Goal: Task Accomplishment & Management: Manage account settings

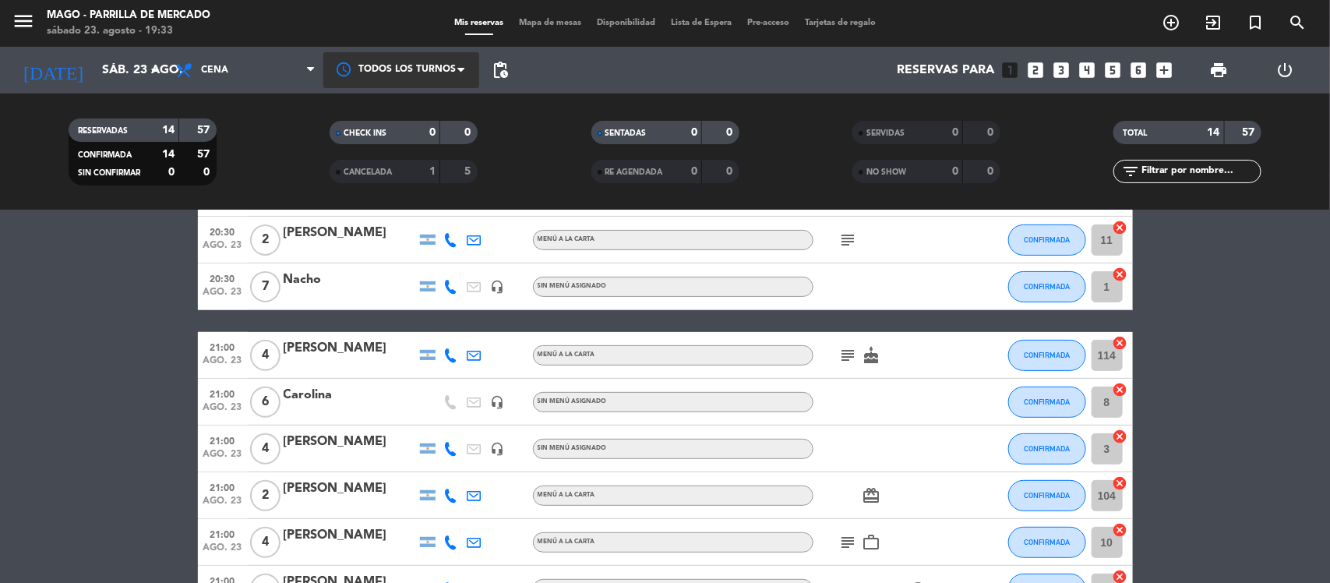
scroll to position [389, 0]
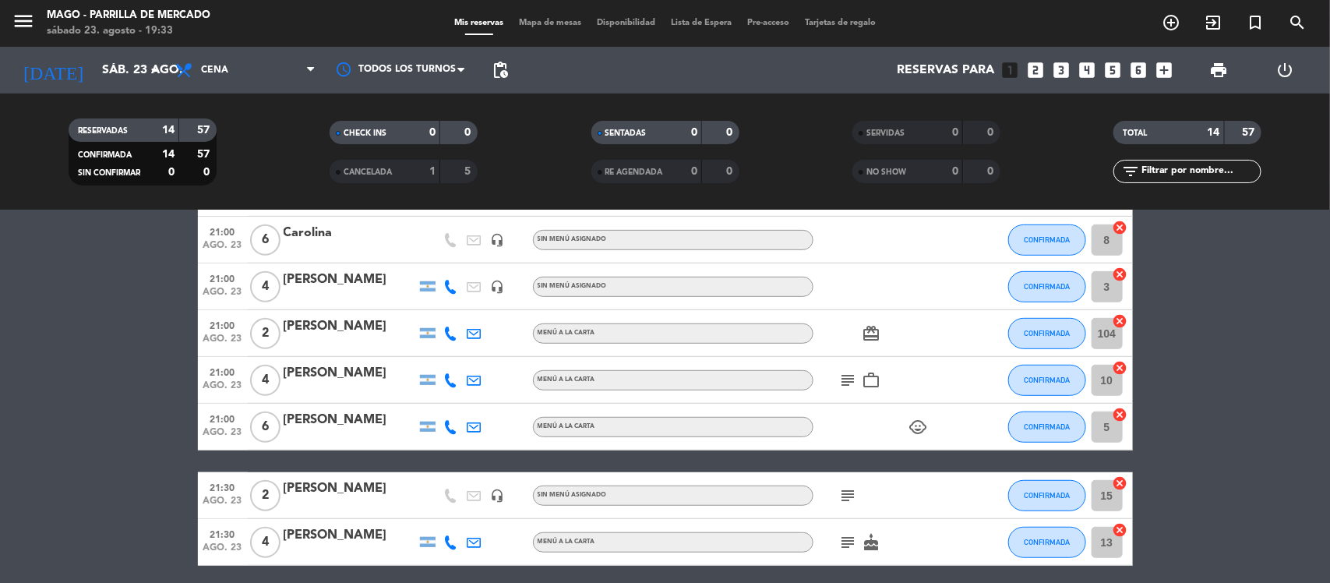
click at [67, 503] on bookings-row "20:15 ago. 23 4 [PERSON_NAME] MENÚ A LA CARTA CONFIRMADA 7 cancel 20:15 ago. 23…" at bounding box center [665, 264] width 1330 height 742
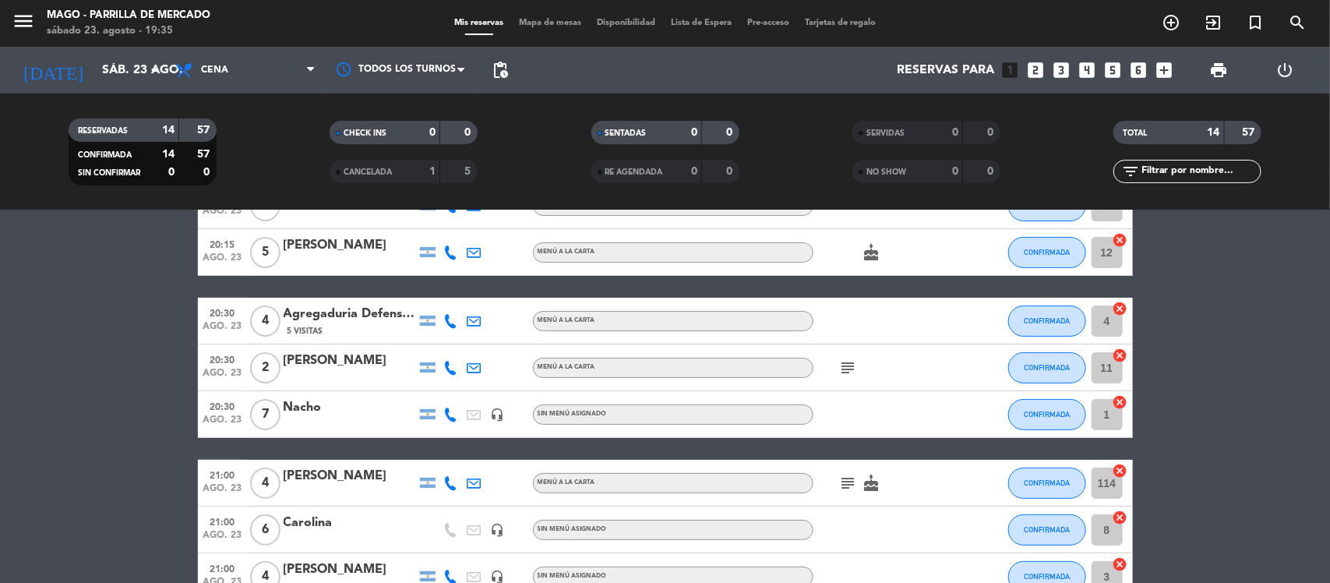
scroll to position [31, 0]
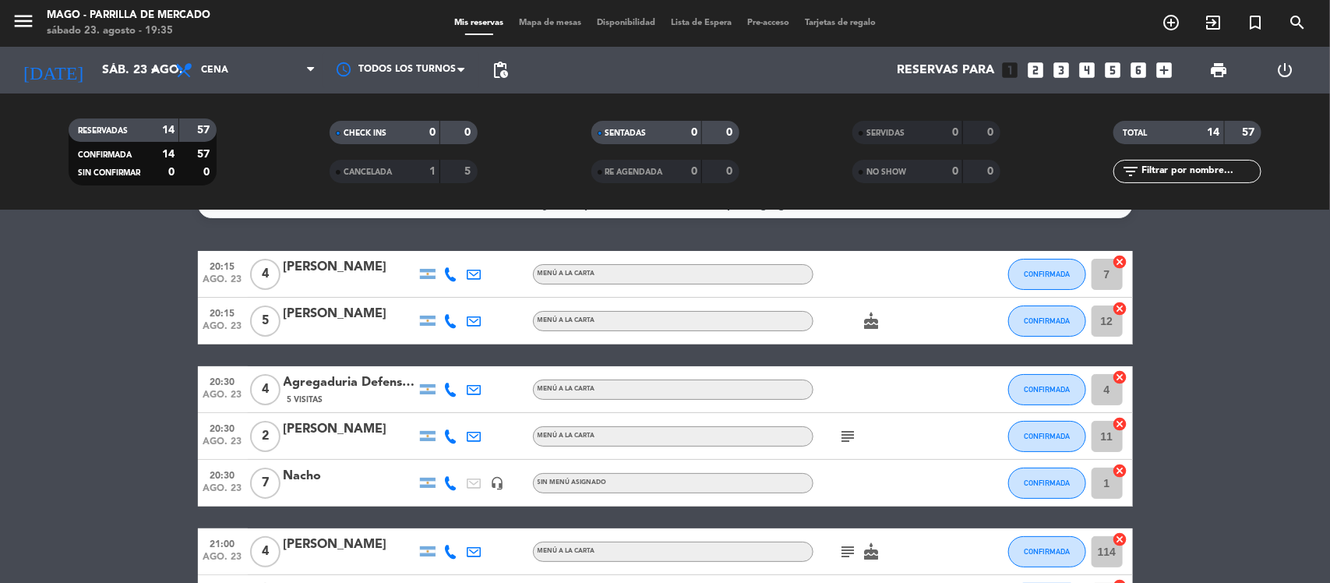
click at [1076, 67] on div "Reservas para looks_one looks_two looks_3 looks_4 looks_5 looks_6 add_box" at bounding box center [848, 70] width 664 height 47
click at [1085, 68] on icon "looks_4" at bounding box center [1087, 70] width 20 height 20
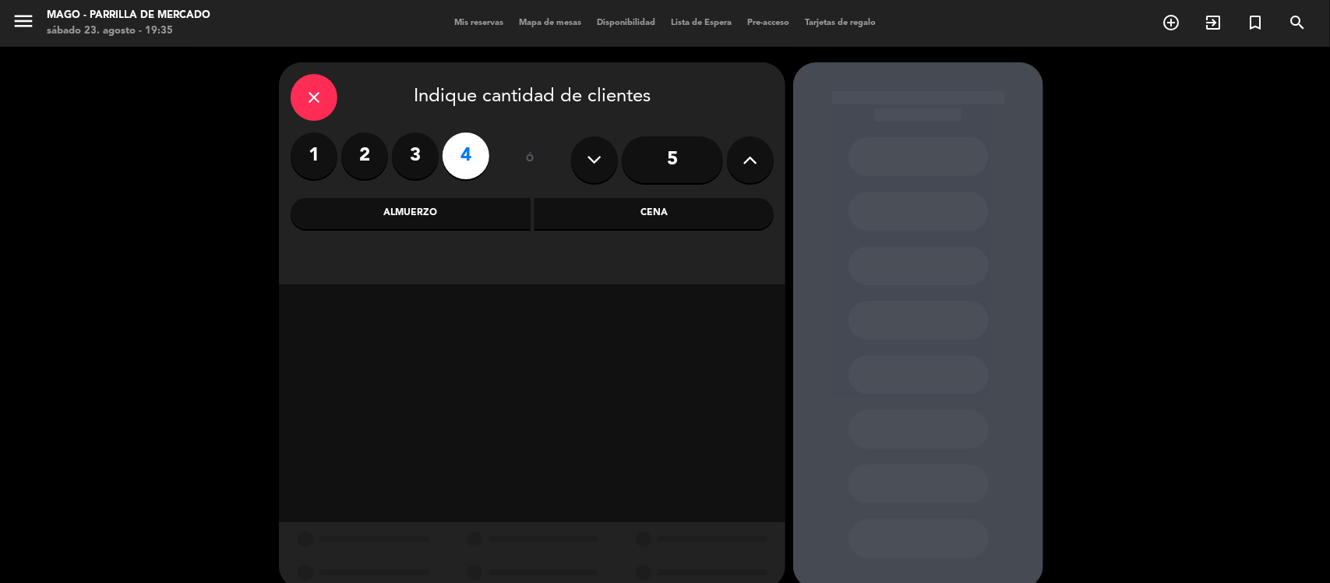
click at [598, 214] on div "Cena" at bounding box center [654, 213] width 240 height 31
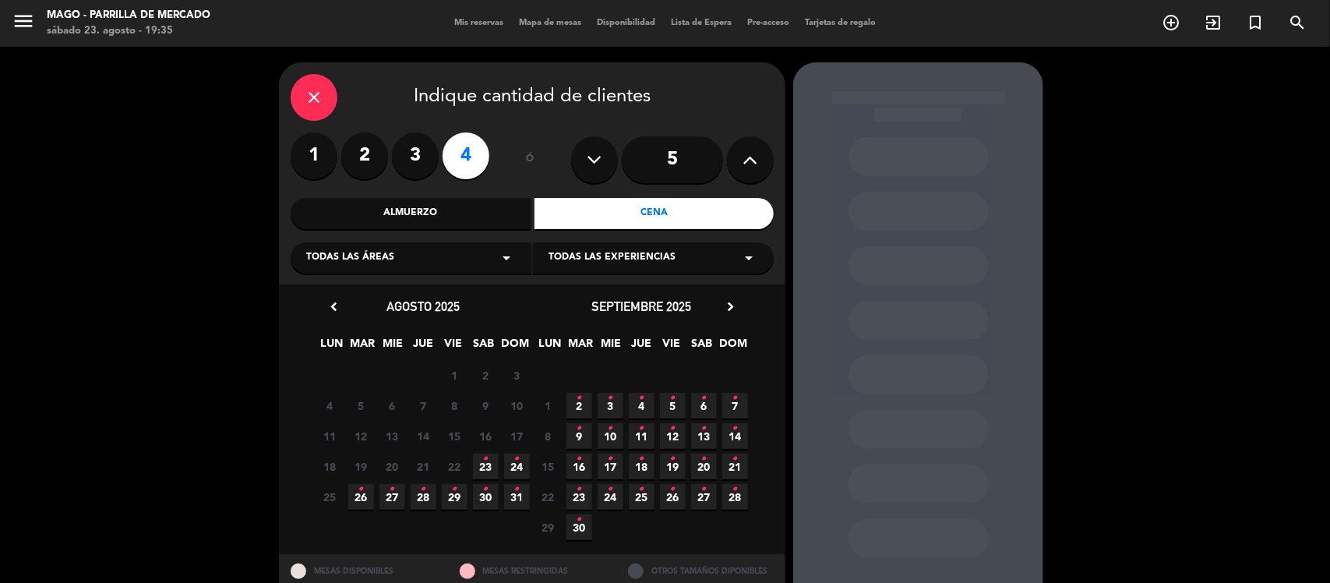
click at [489, 464] on span "23 •" at bounding box center [486, 466] width 26 height 26
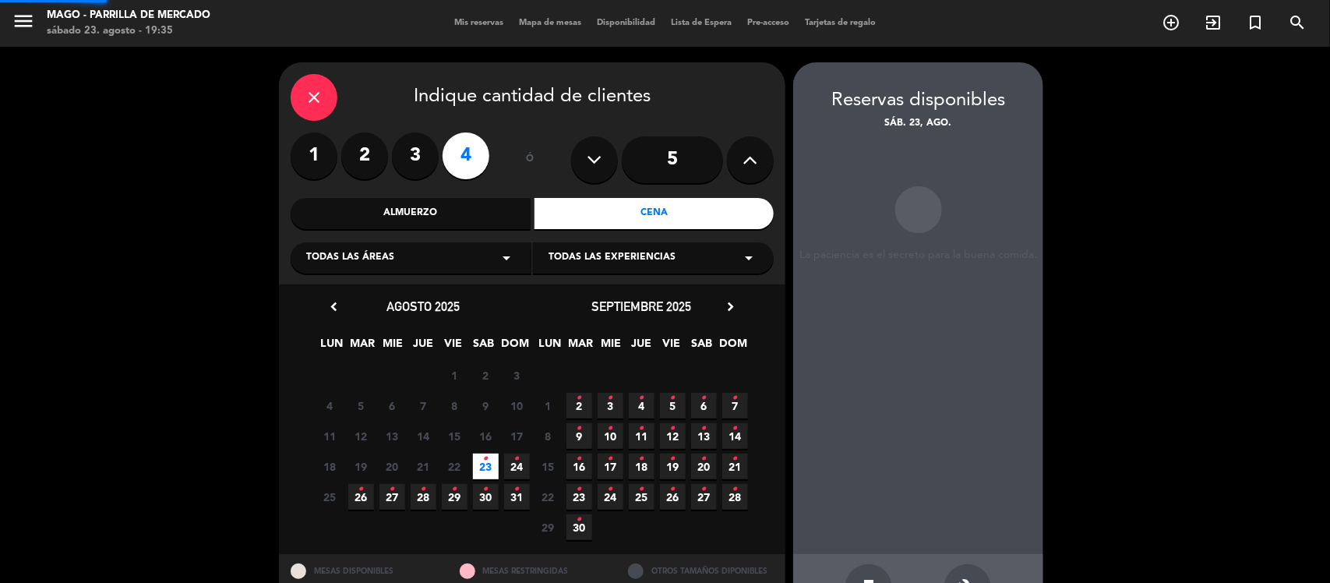
scroll to position [51, 0]
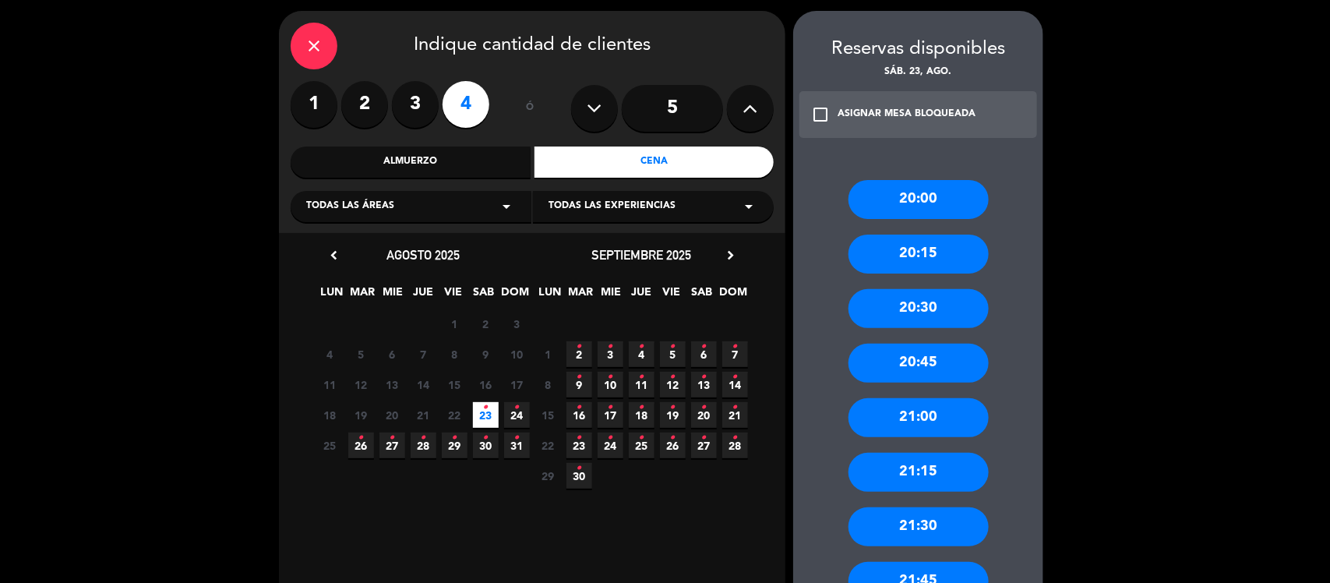
click at [936, 308] on div "20:30" at bounding box center [918, 308] width 140 height 39
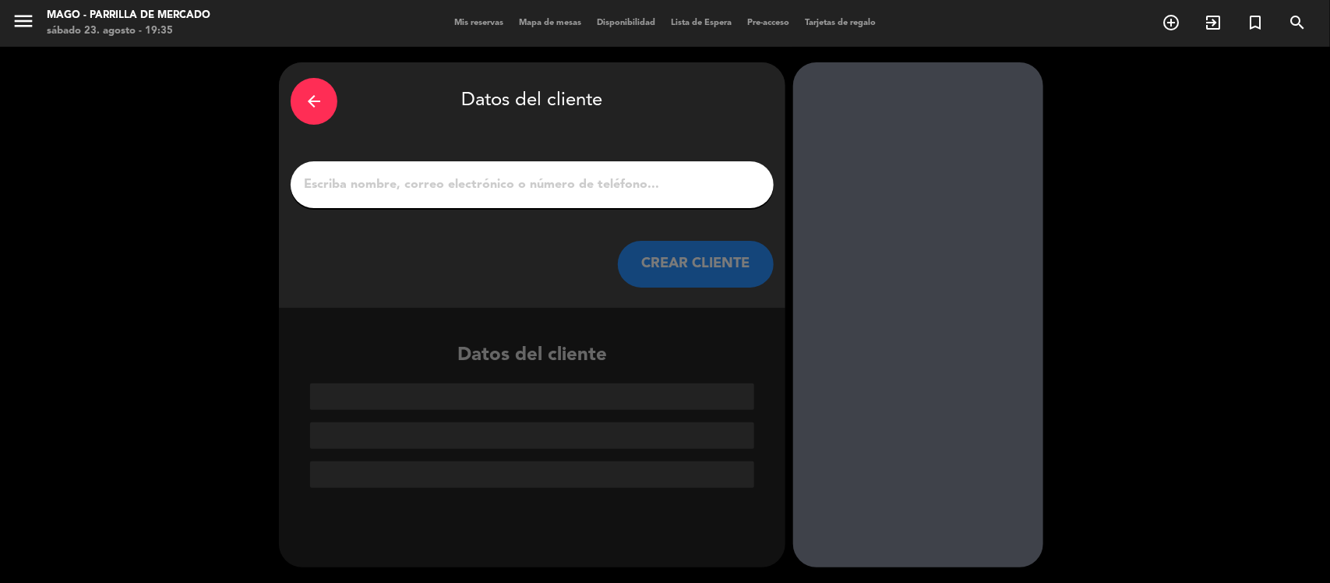
click at [609, 181] on input "1" at bounding box center [532, 185] width 460 height 22
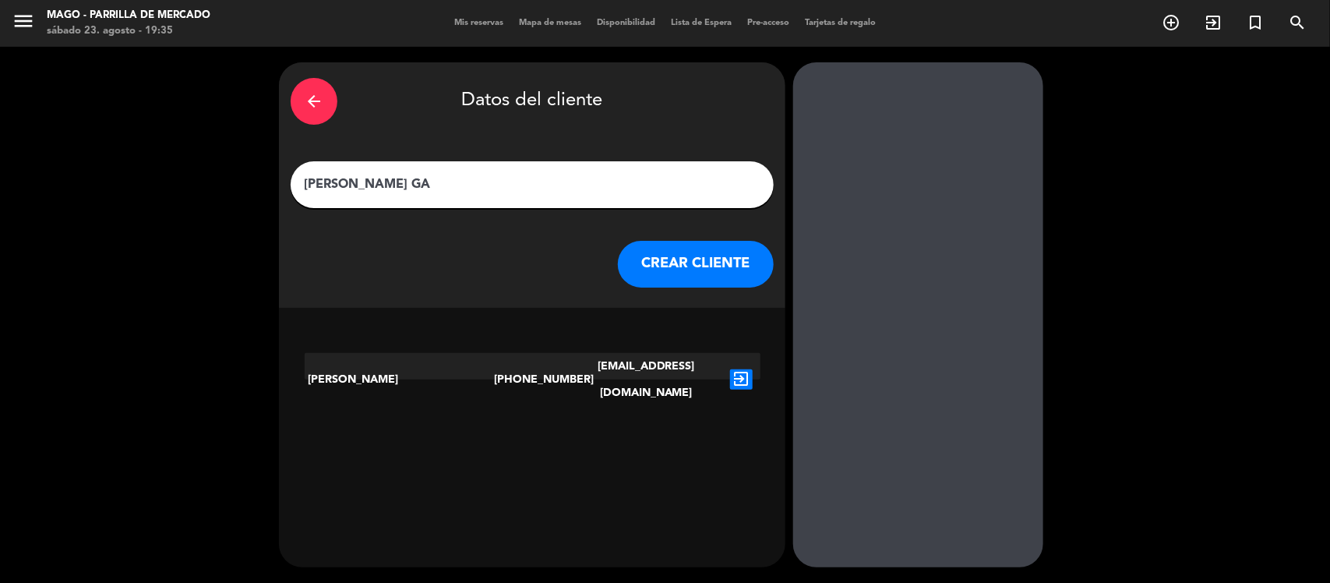
type input "[PERSON_NAME] GA"
click at [740, 369] on icon "exit_to_app" at bounding box center [741, 379] width 23 height 20
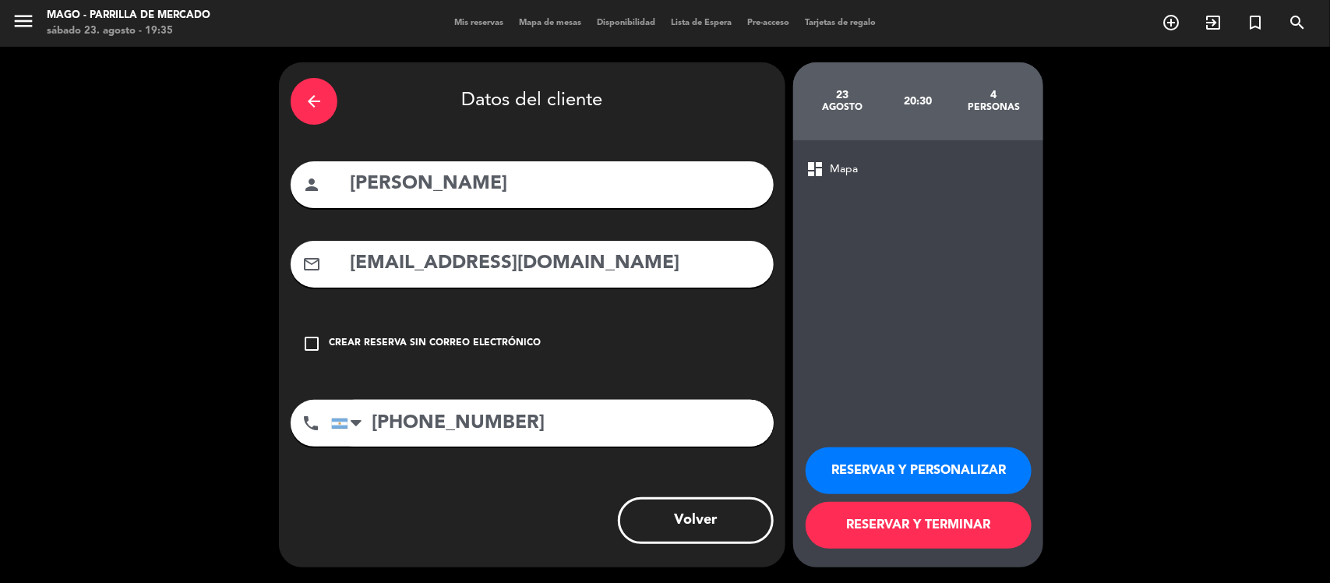
click at [481, 347] on div "Crear reserva sin correo electrónico" at bounding box center [435, 344] width 212 height 16
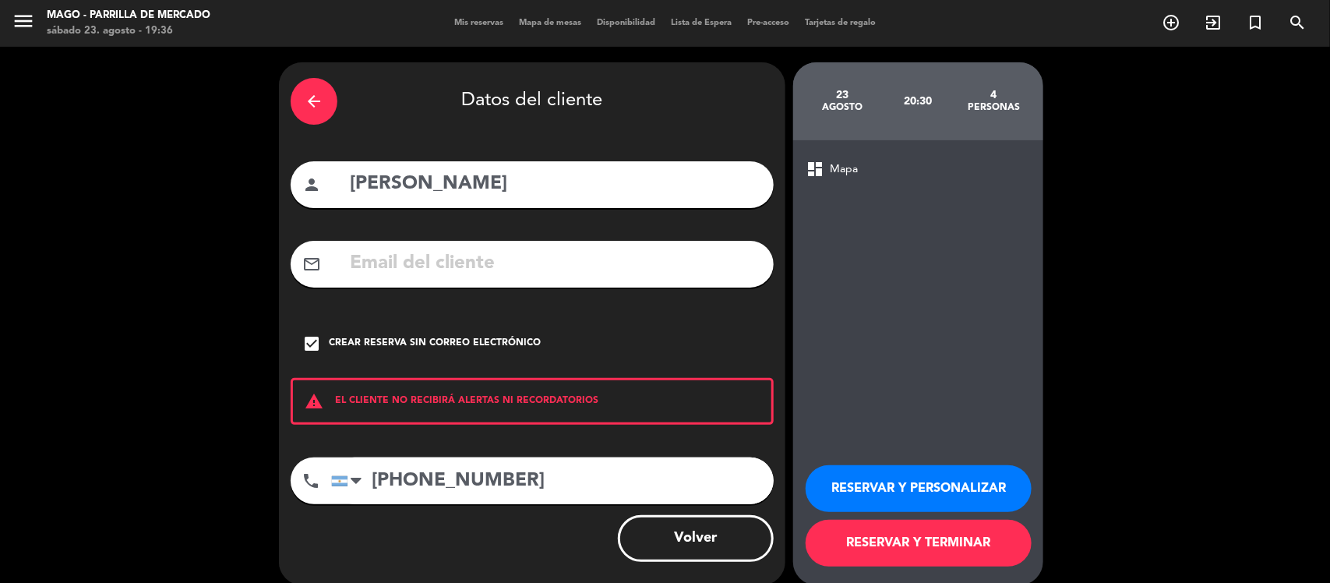
click at [886, 546] on button "RESERVAR Y TERMINAR" at bounding box center [918, 543] width 226 height 47
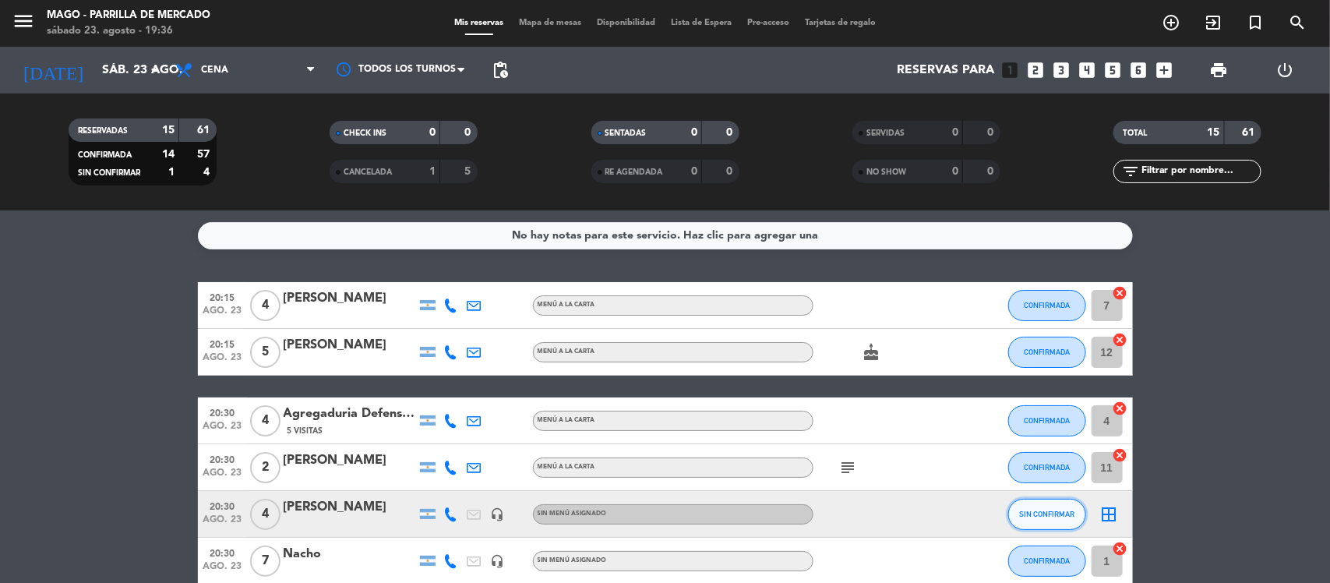
click at [1034, 513] on span "SIN CONFIRMAR" at bounding box center [1046, 513] width 55 height 9
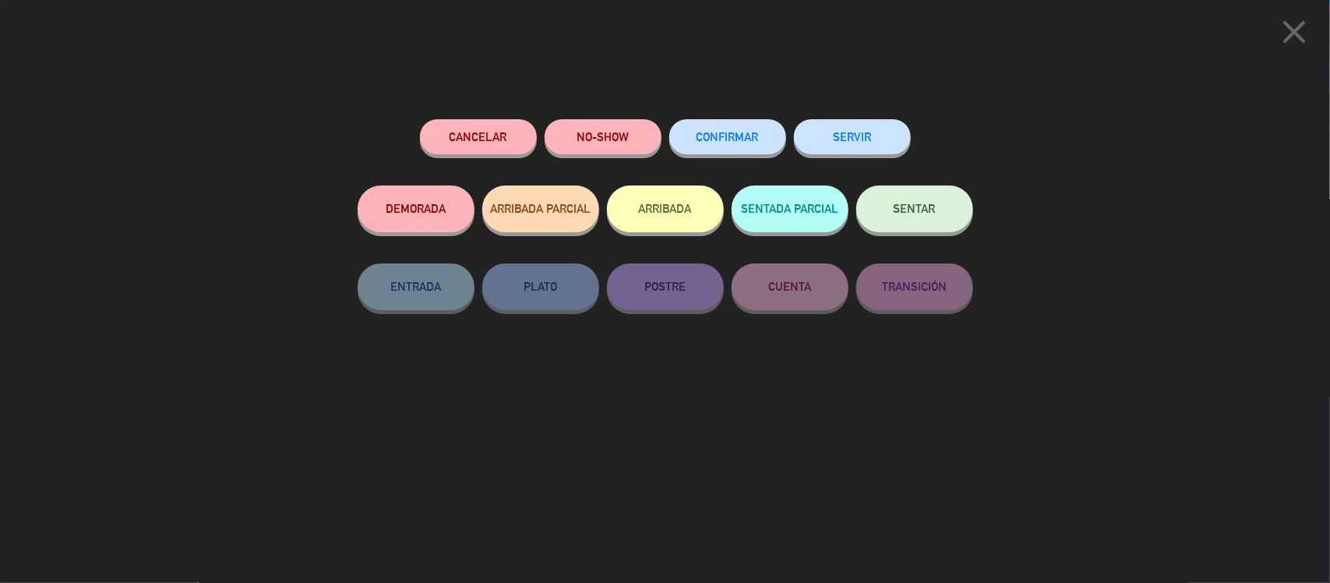
click at [745, 144] on button "CONFIRMAR" at bounding box center [727, 136] width 117 height 35
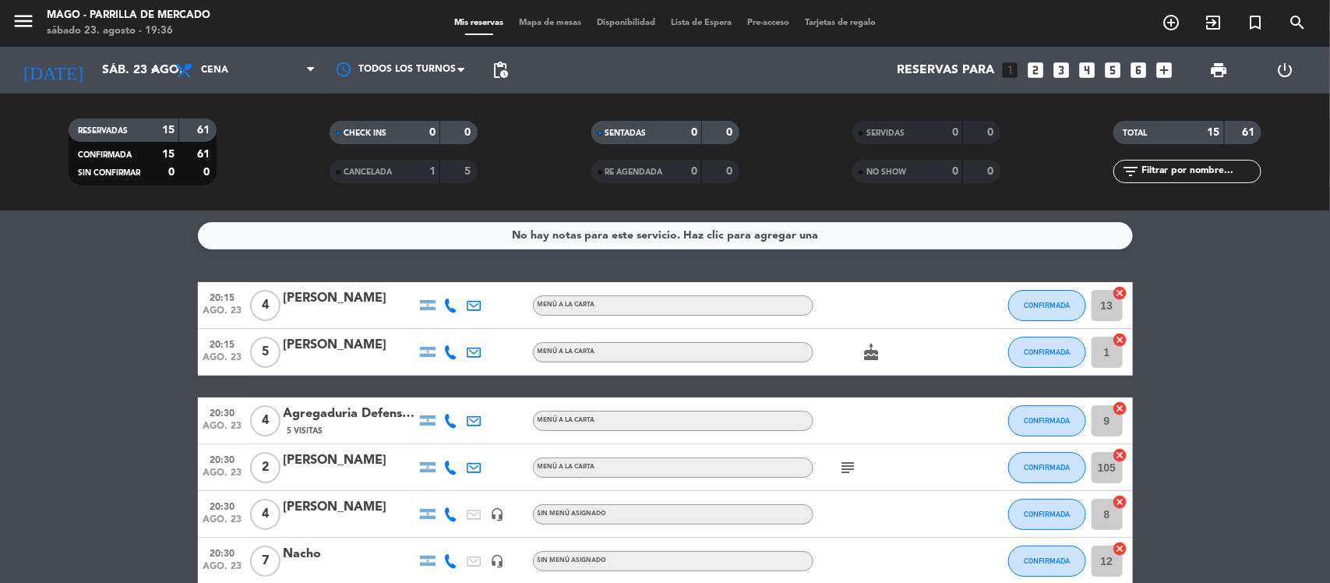
click at [1033, 65] on icon "looks_two" at bounding box center [1036, 70] width 20 height 20
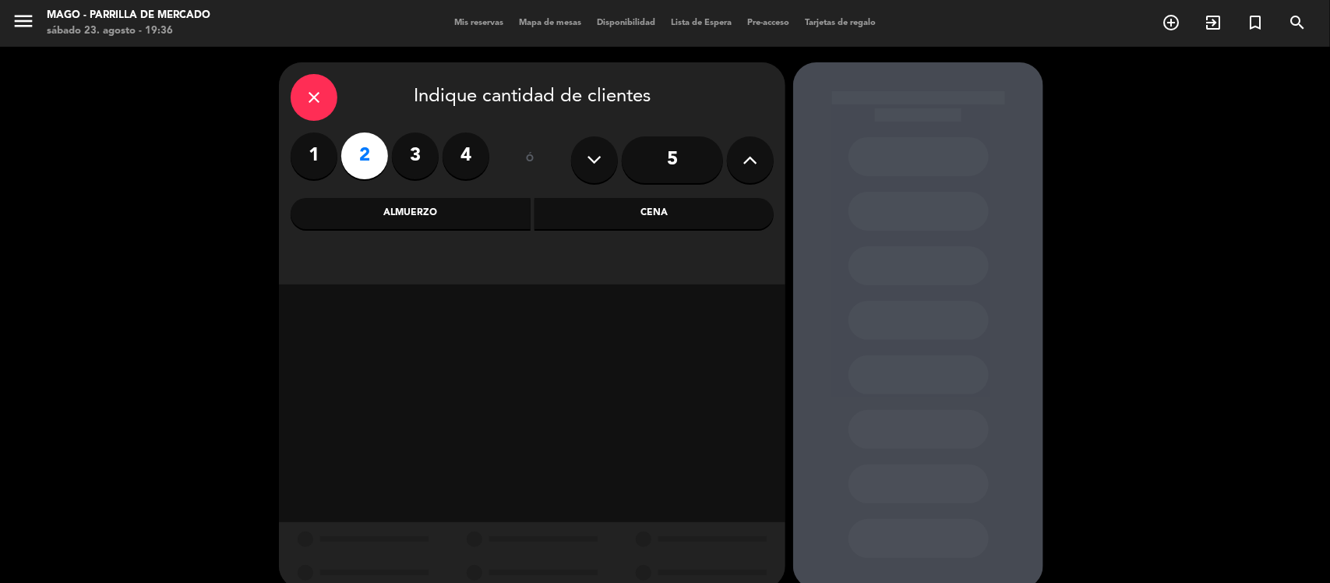
click at [611, 214] on div "Cena" at bounding box center [654, 213] width 240 height 31
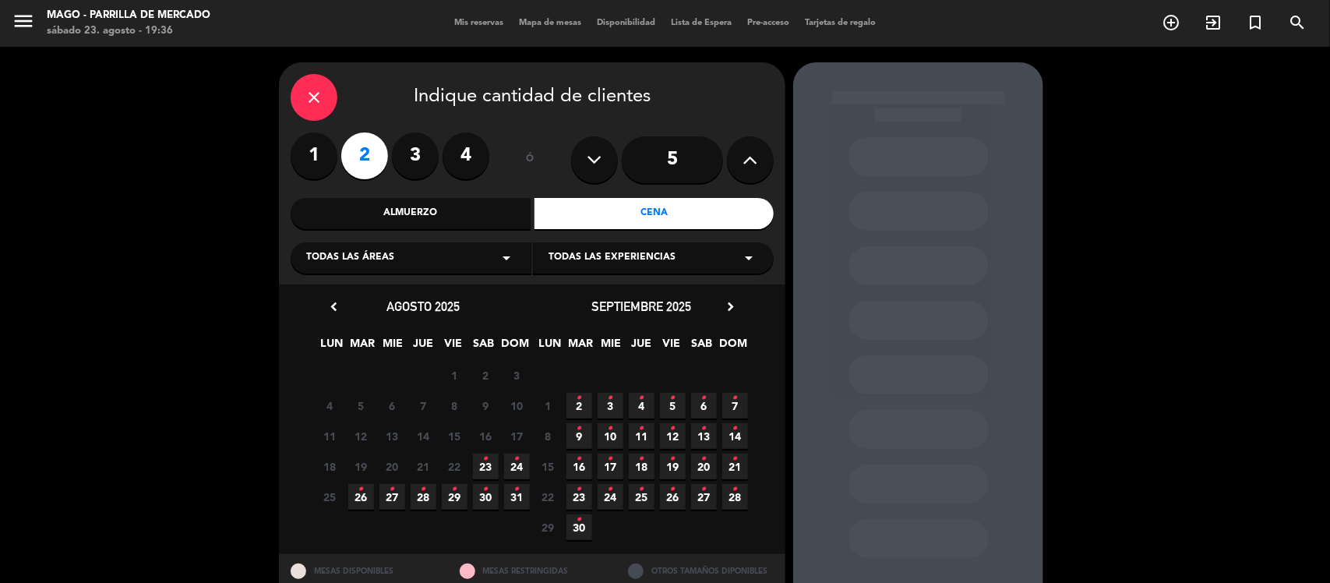
click at [484, 461] on icon "•" at bounding box center [485, 458] width 5 height 25
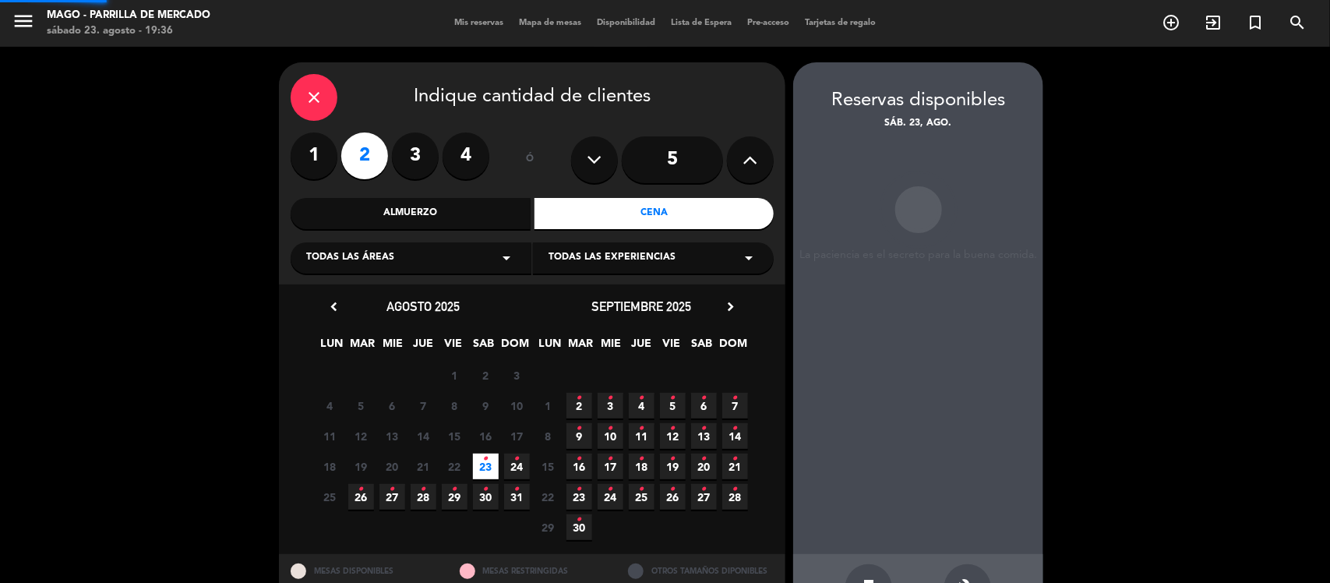
scroll to position [51, 0]
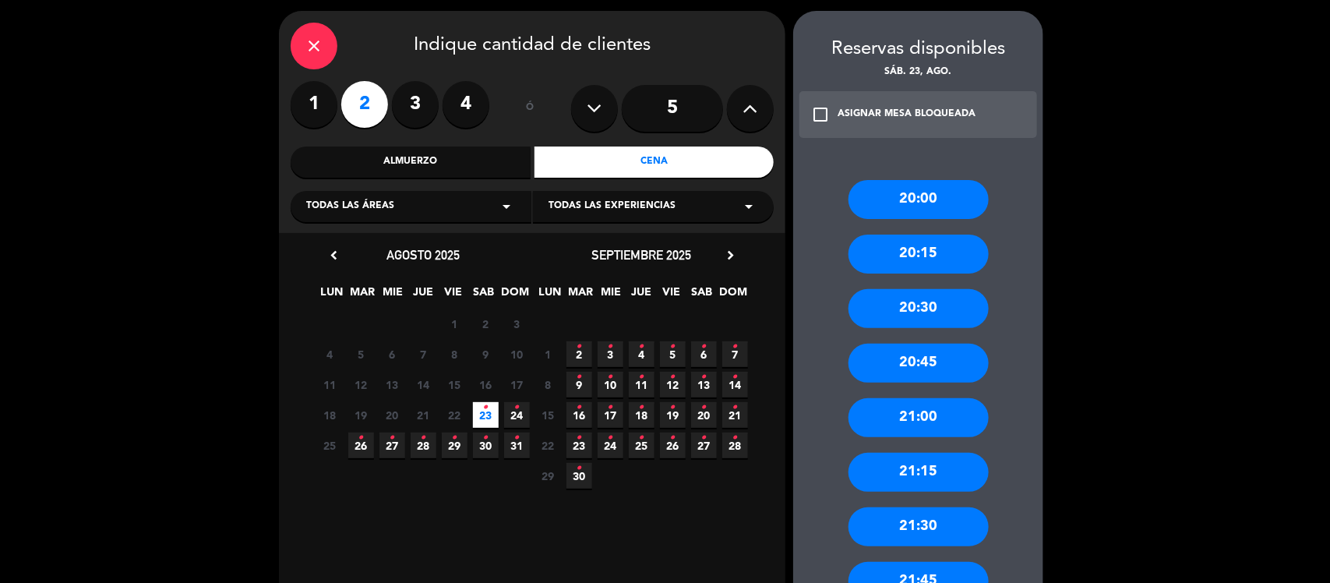
click at [946, 468] on div "21:15" at bounding box center [918, 472] width 140 height 39
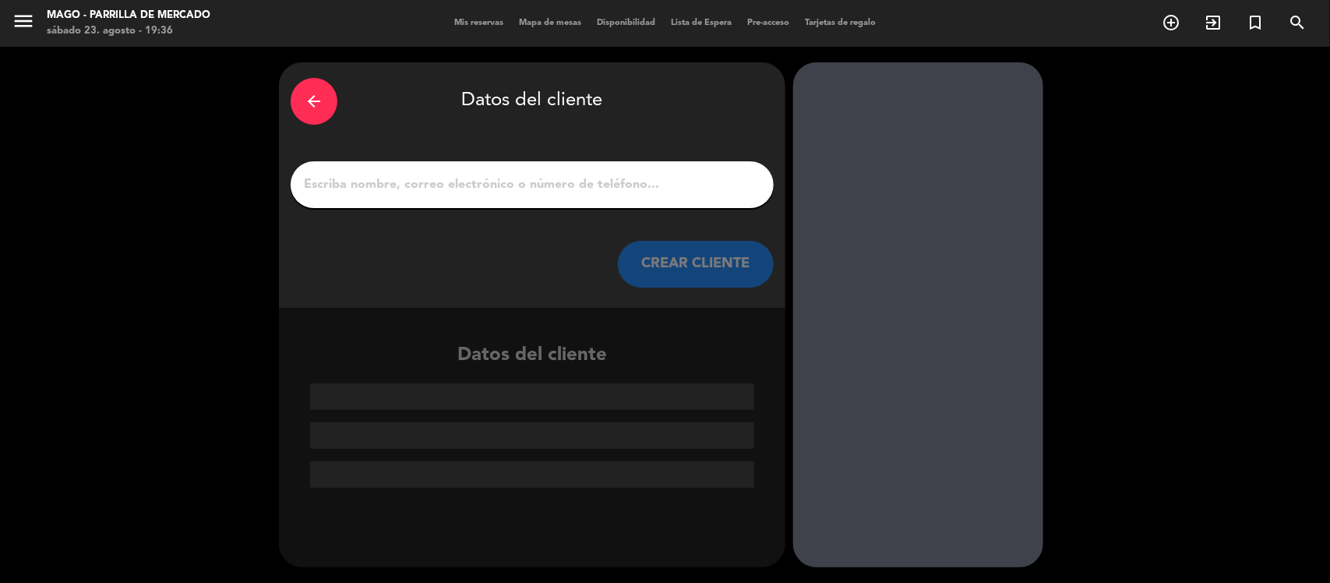
click at [606, 197] on div at bounding box center [532, 184] width 483 height 47
click at [597, 185] on input "1" at bounding box center [532, 185] width 460 height 22
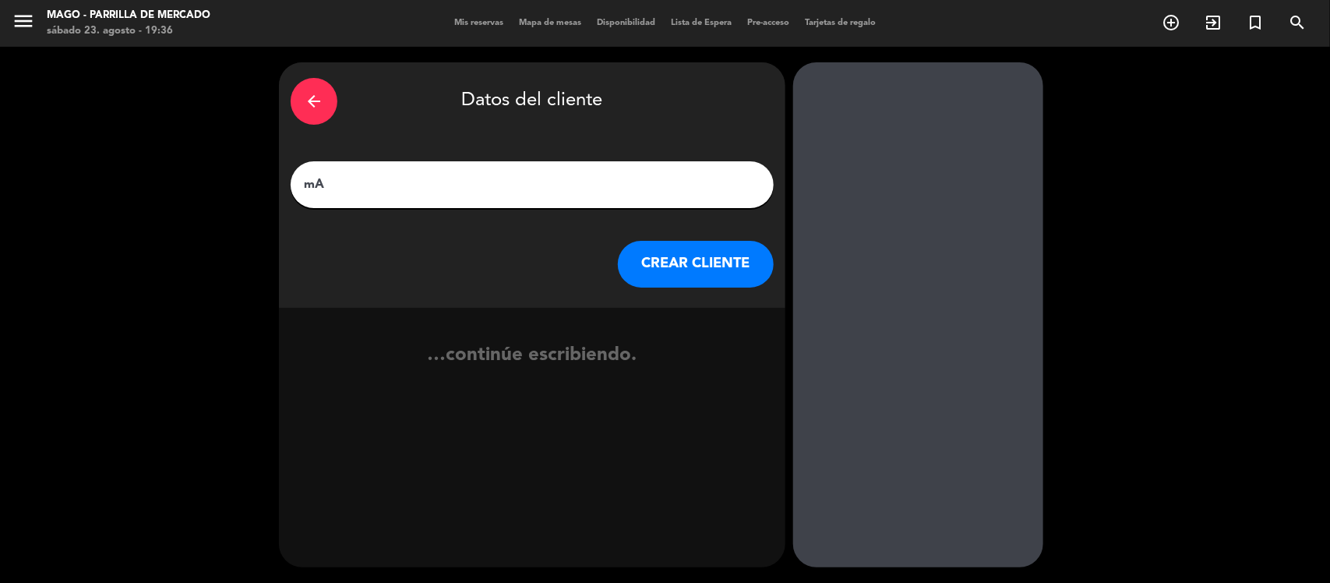
type input "m"
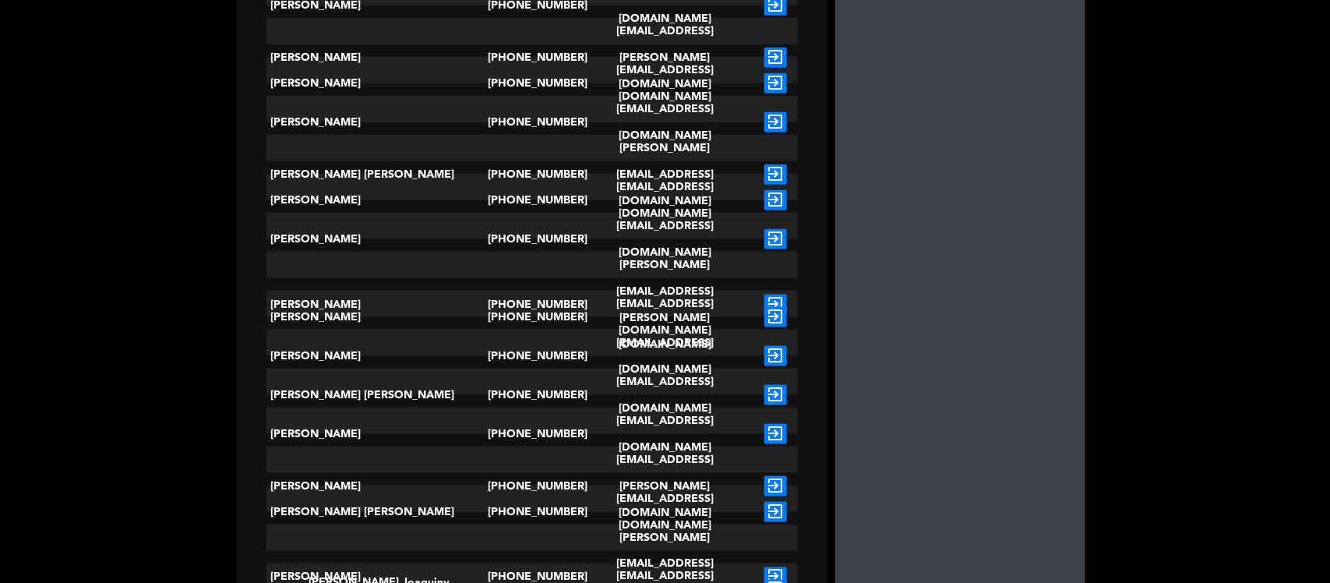
scroll to position [876, 0]
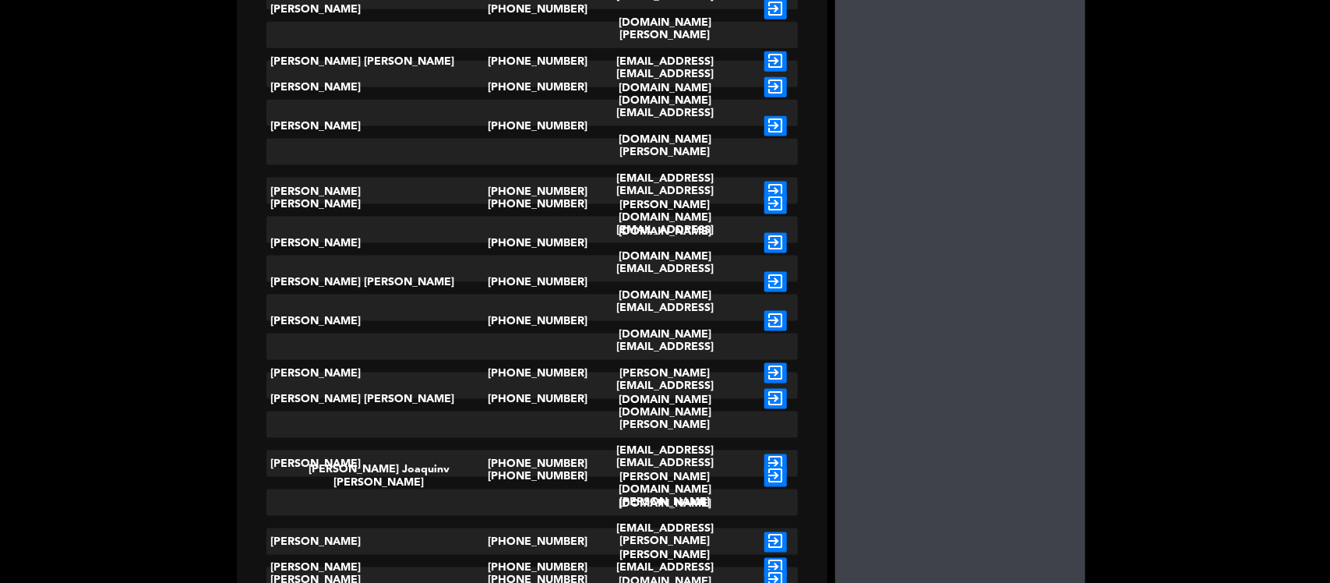
type input "[PERSON_NAME]"
click at [764, 233] on icon "exit_to_app" at bounding box center [775, 243] width 23 height 20
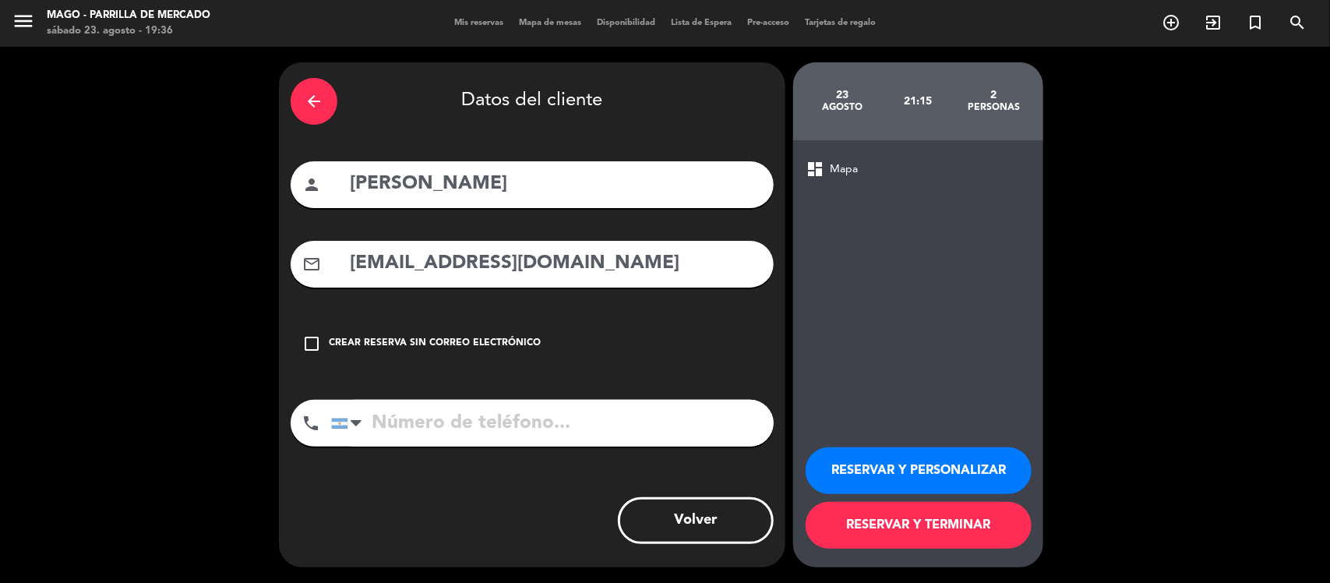
type input "[PHONE_NUMBER]"
click at [445, 333] on div "check_box_outline_blank Crear reserva sin correo electrónico" at bounding box center [532, 343] width 483 height 47
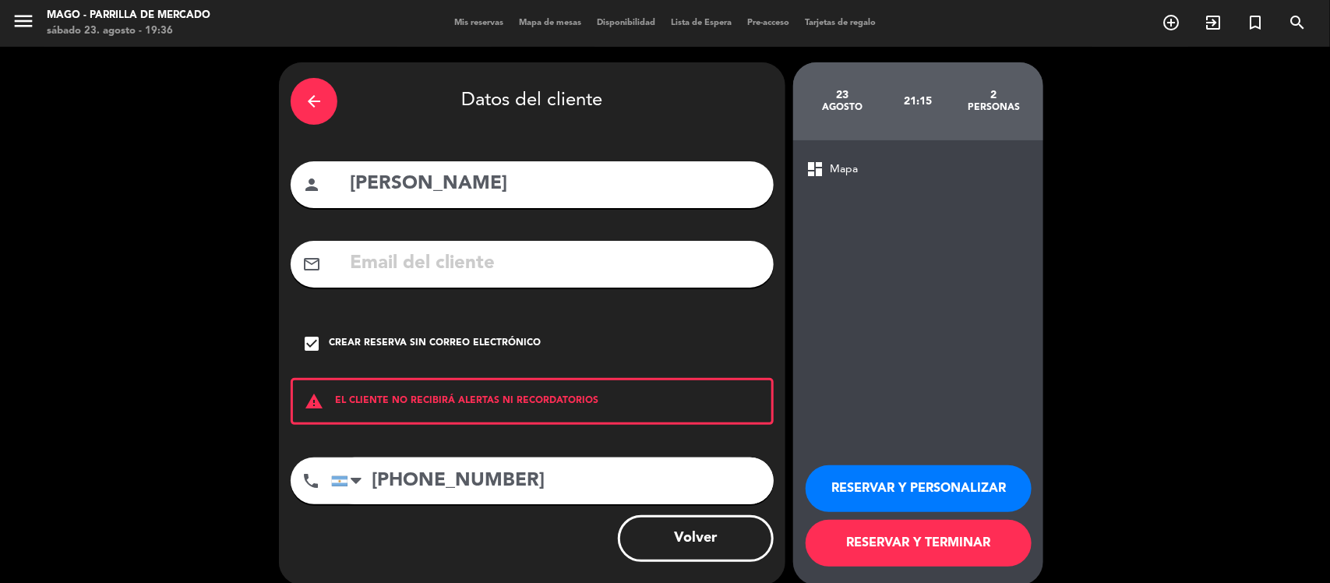
click at [905, 530] on button "RESERVAR Y TERMINAR" at bounding box center [918, 543] width 226 height 47
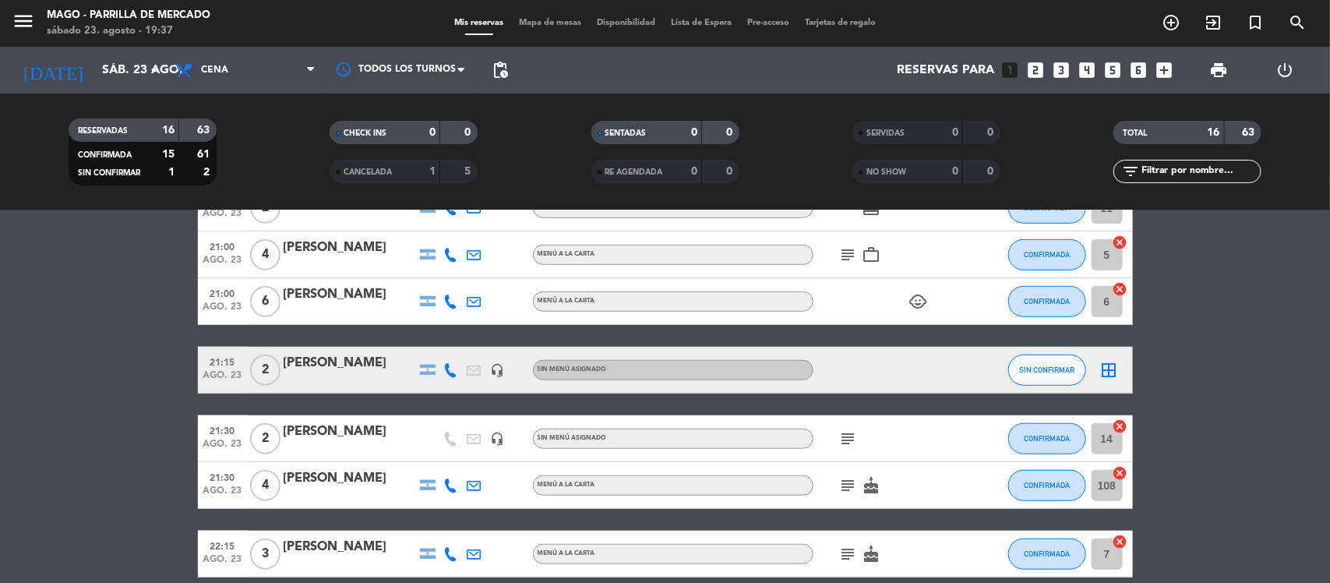
scroll to position [584, 0]
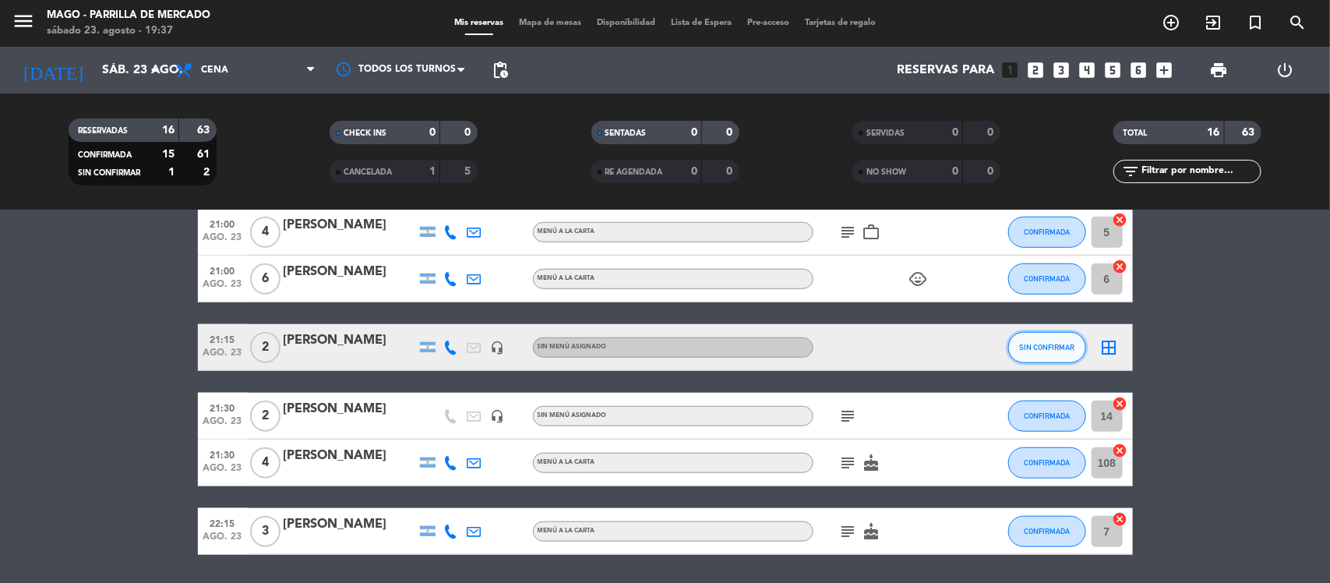
click at [1057, 357] on button "SIN CONFIRMAR" at bounding box center [1047, 347] width 78 height 31
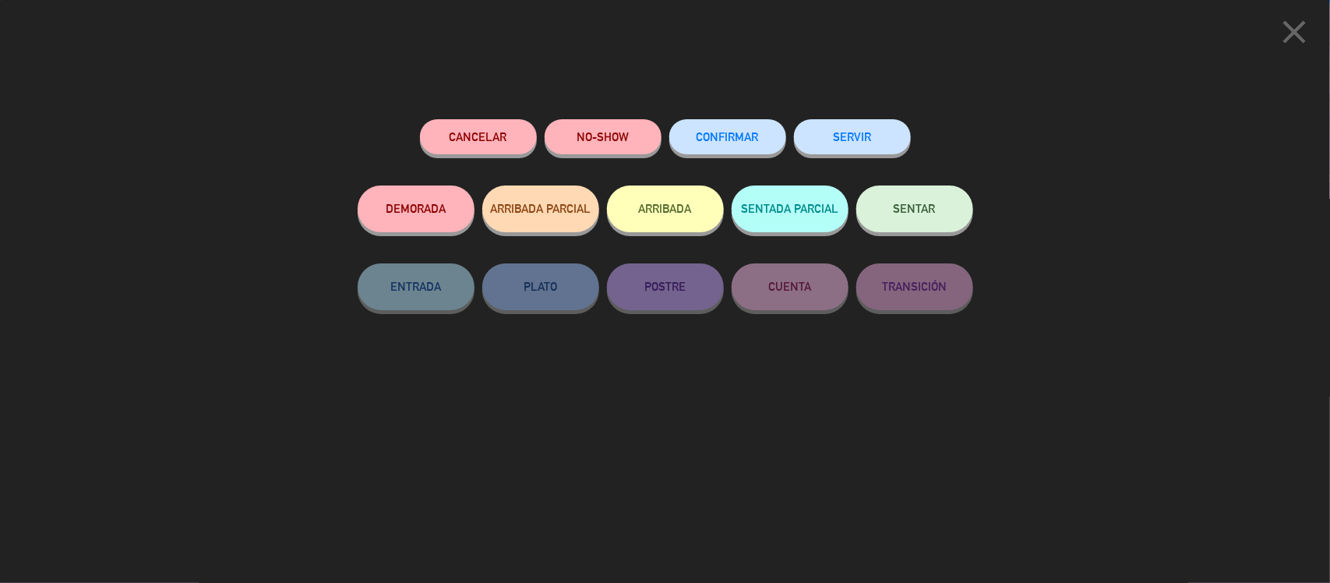
click at [710, 142] on span "CONFIRMAR" at bounding box center [727, 136] width 62 height 13
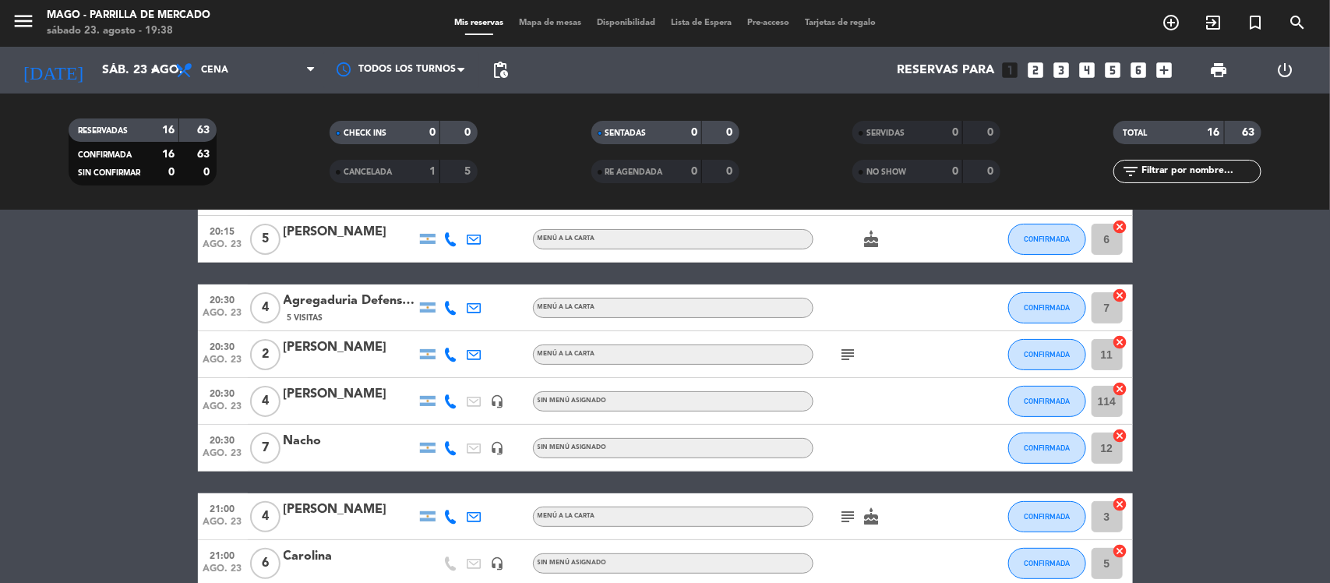
scroll to position [0, 0]
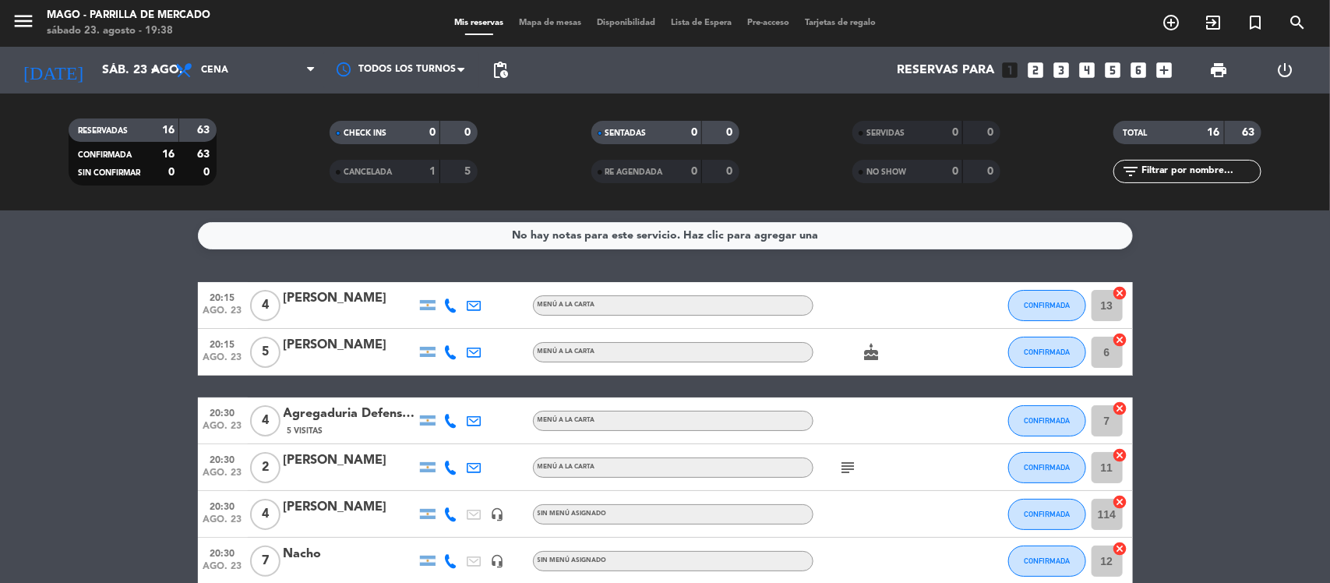
click at [847, 468] on icon "subject" at bounding box center [848, 467] width 19 height 19
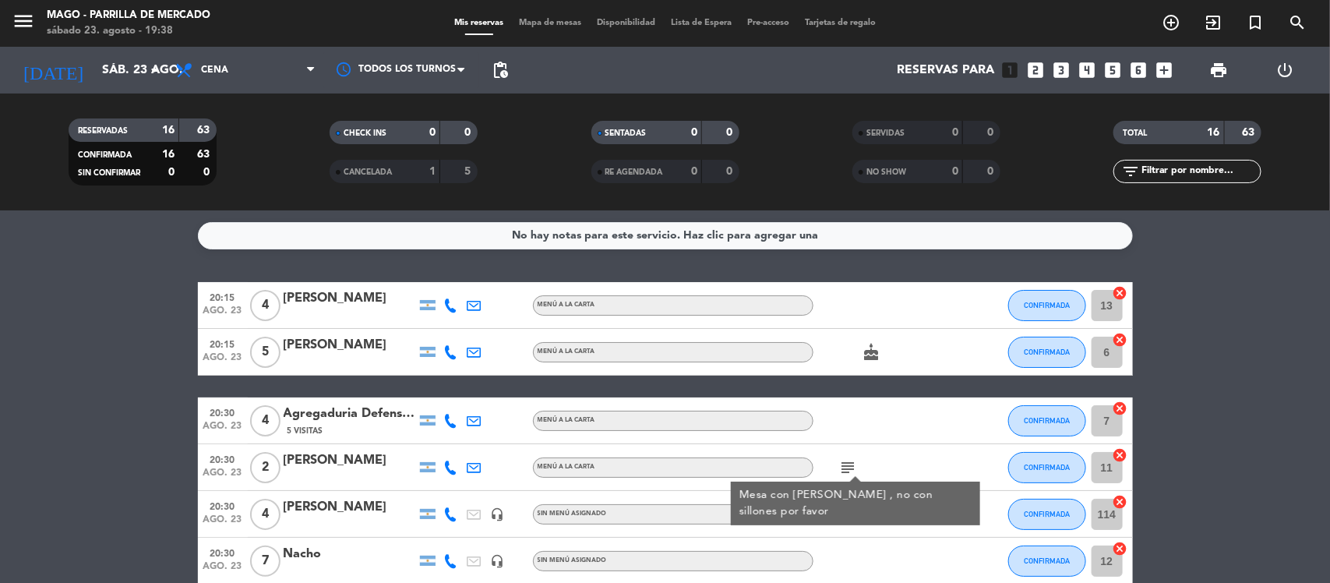
click at [845, 467] on icon "subject" at bounding box center [848, 467] width 19 height 19
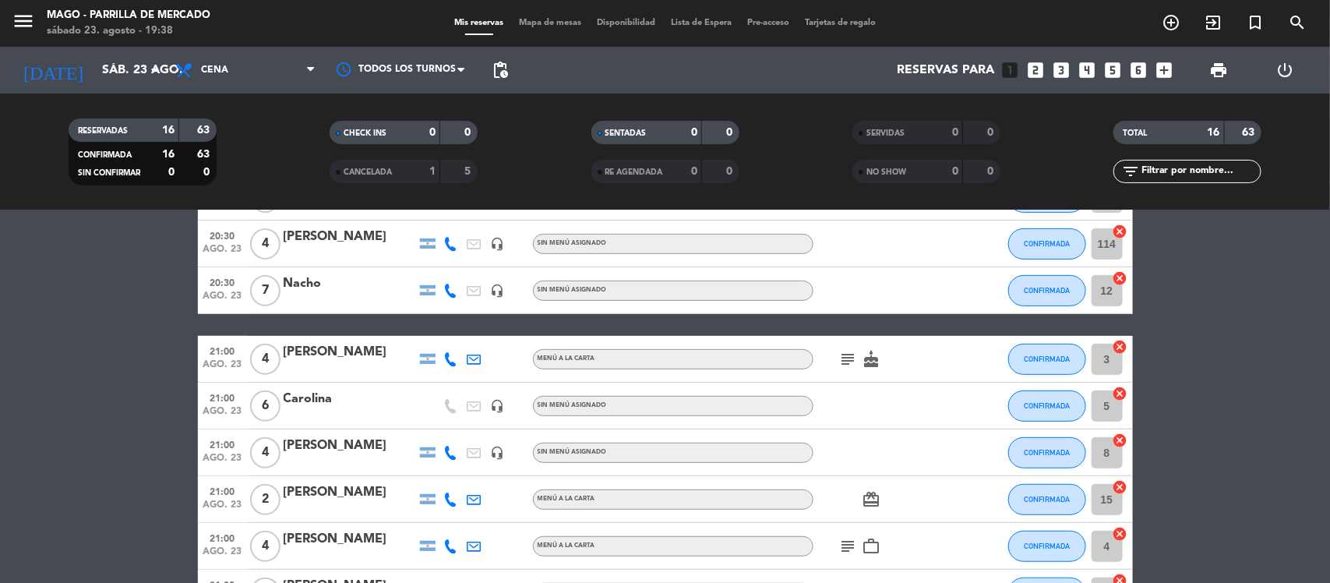
scroll to position [292, 0]
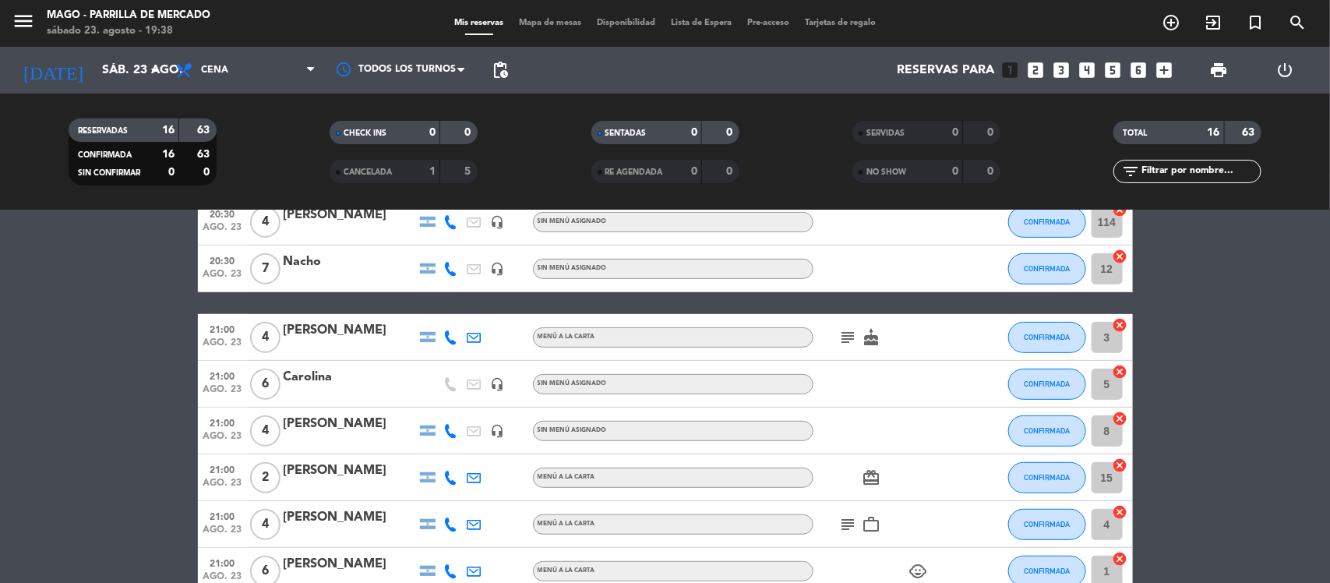
click at [849, 343] on icon "subject" at bounding box center [848, 337] width 19 height 19
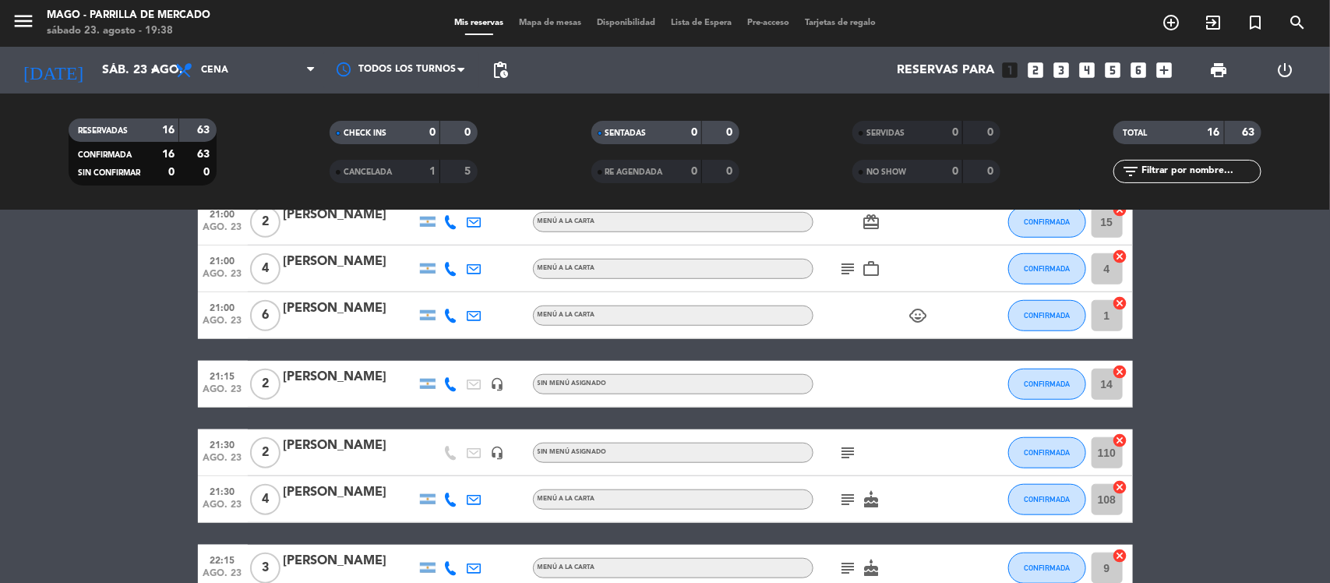
scroll to position [584, 0]
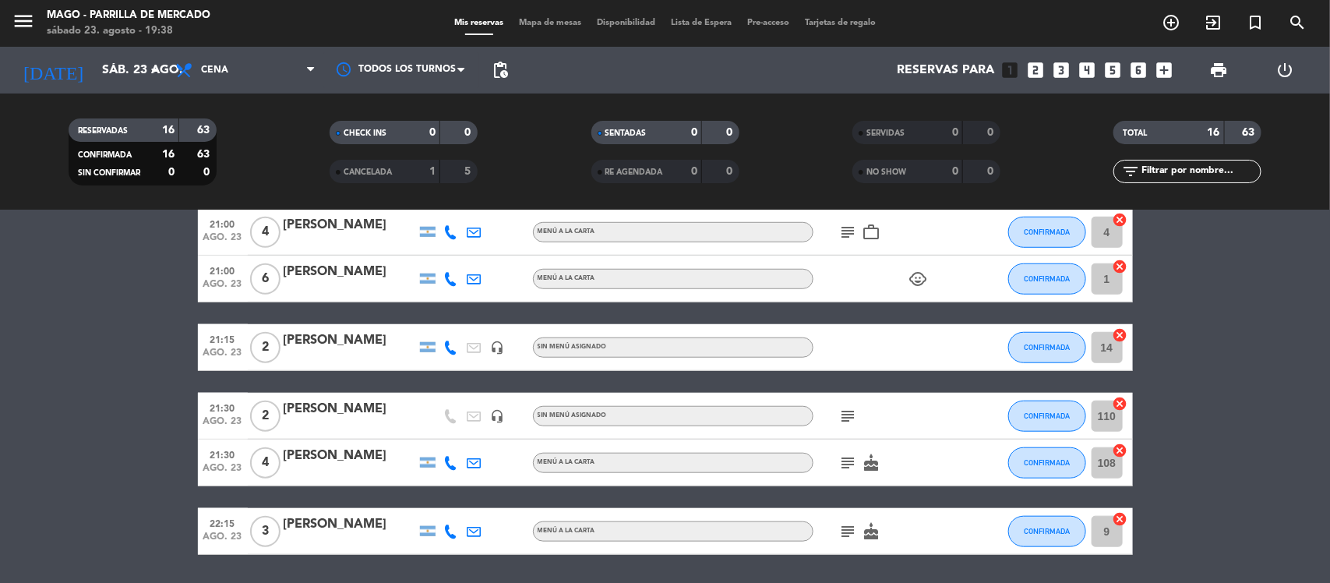
click at [845, 226] on icon "subject" at bounding box center [848, 232] width 19 height 19
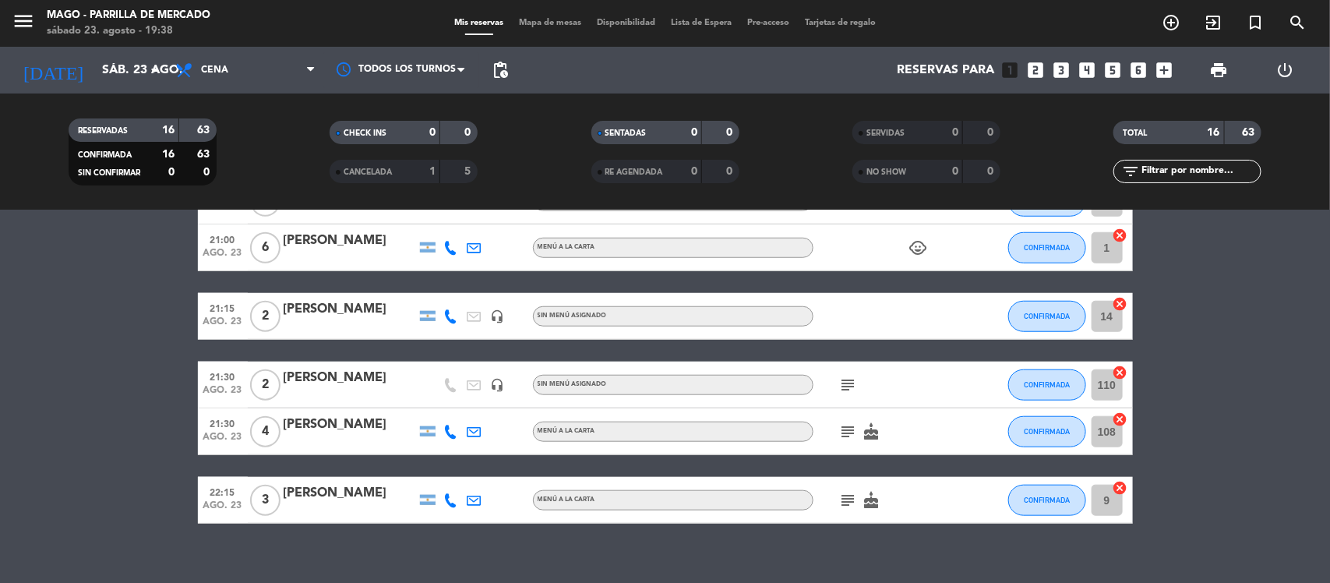
scroll to position [633, 0]
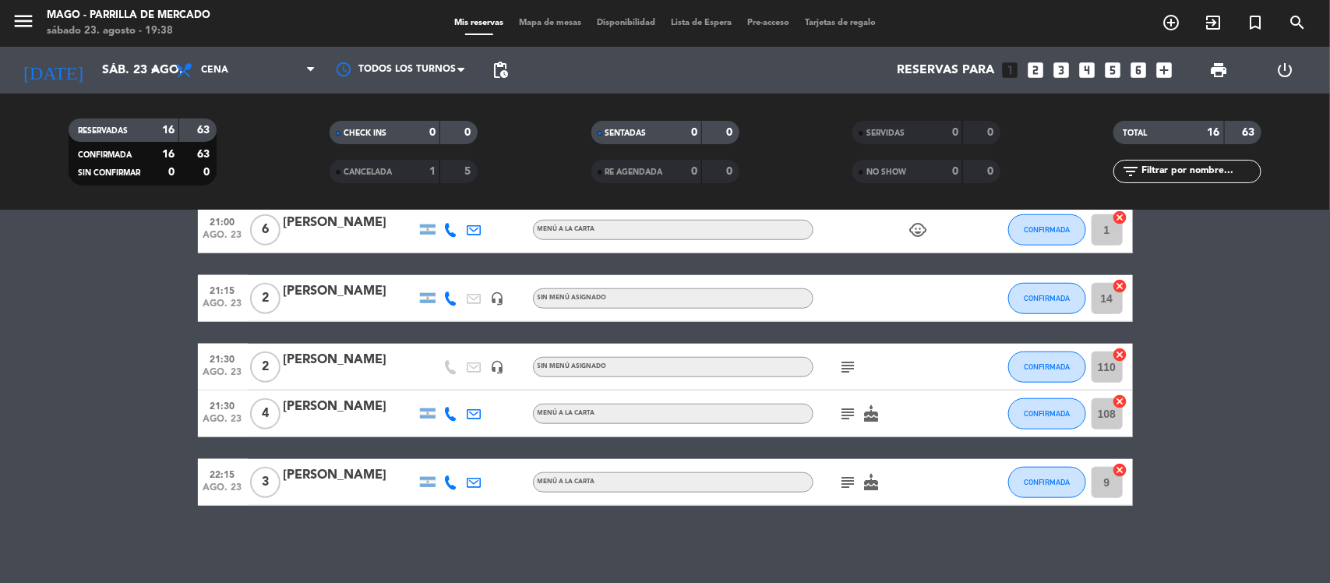
click at [841, 372] on icon "subject" at bounding box center [848, 367] width 19 height 19
click at [850, 415] on icon "subject" at bounding box center [848, 413] width 19 height 19
click at [854, 488] on icon "subject" at bounding box center [848, 482] width 19 height 19
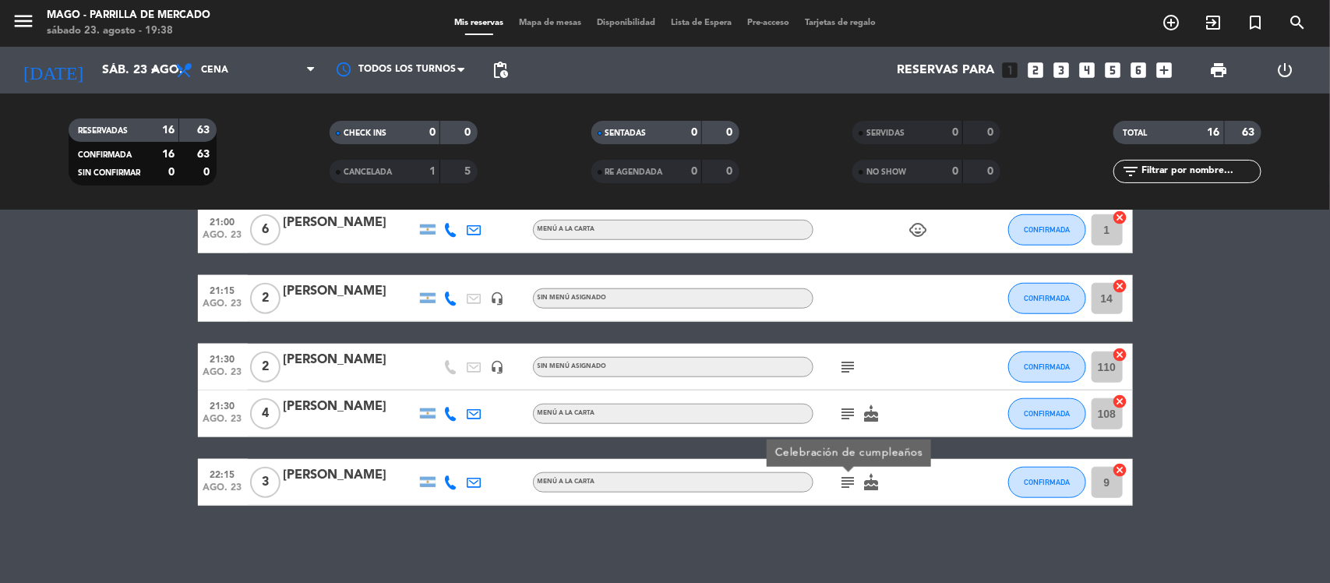
click at [849, 487] on icon "subject" at bounding box center [848, 482] width 19 height 19
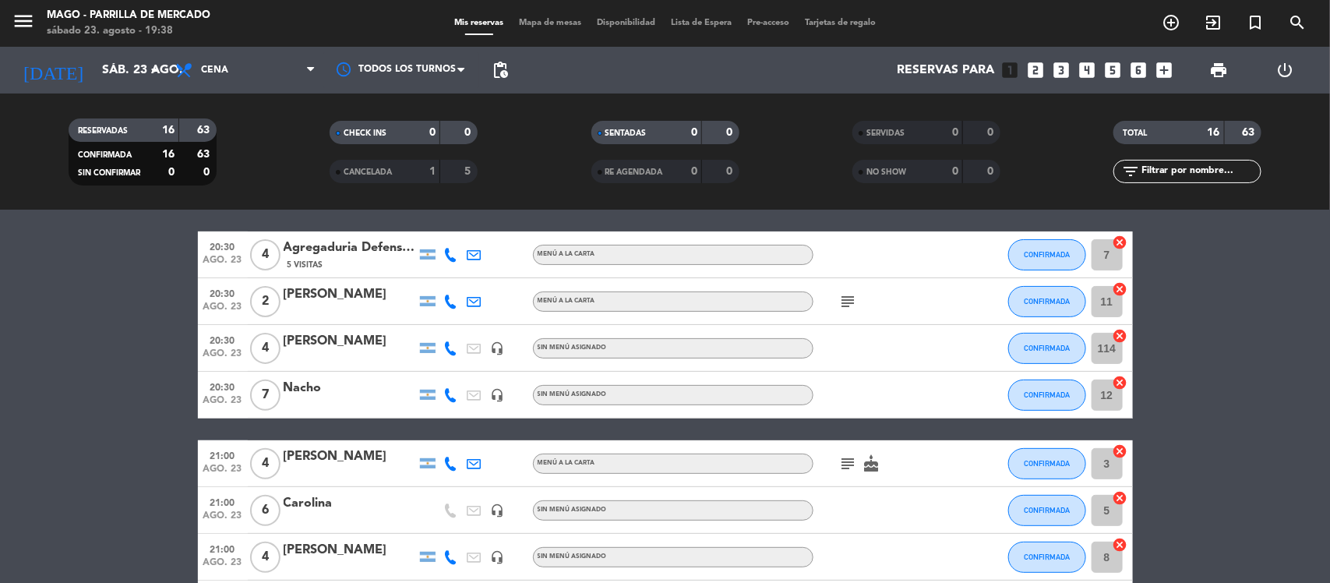
scroll to position [0, 0]
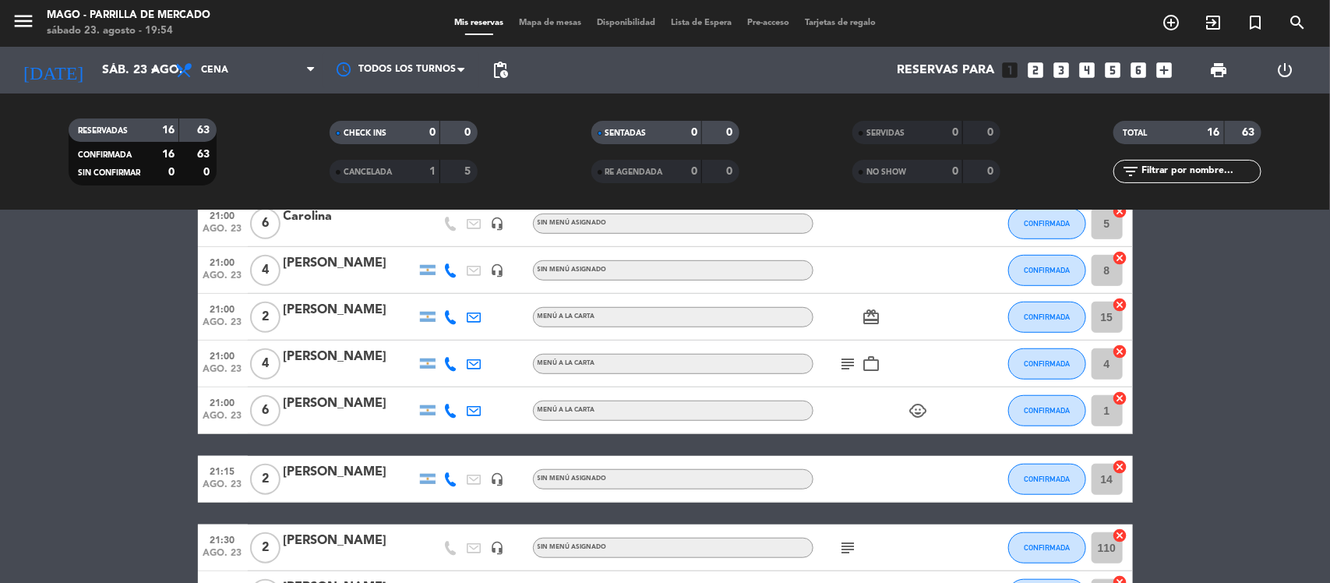
scroll to position [487, 0]
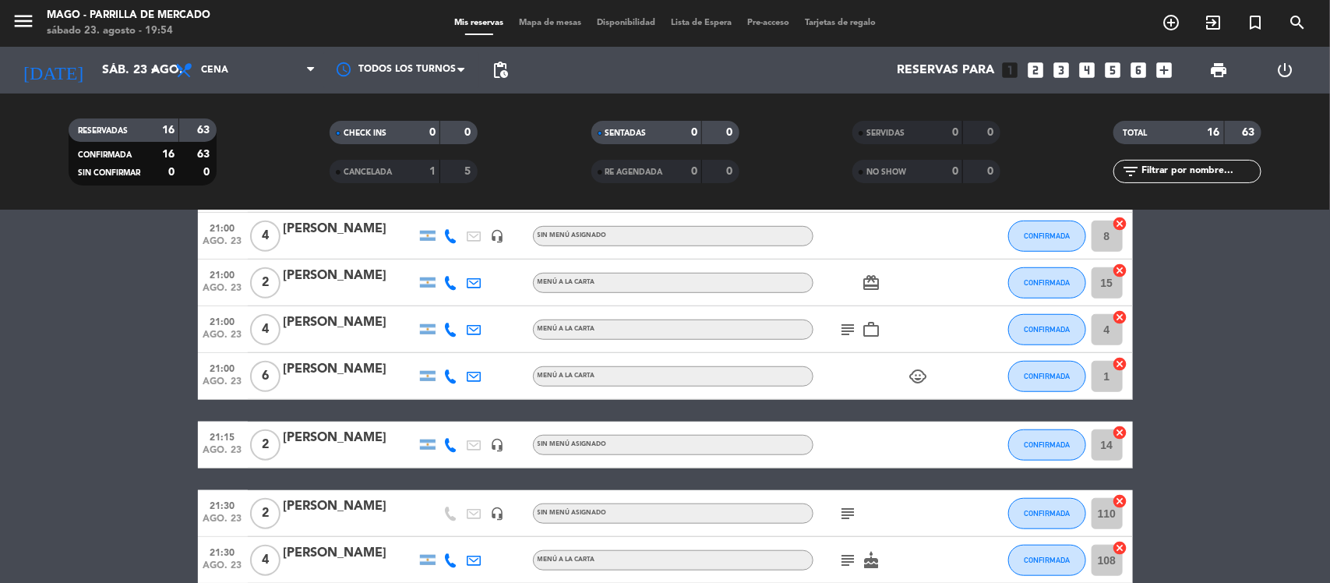
click at [844, 329] on icon "subject" at bounding box center [848, 329] width 19 height 19
click at [875, 275] on icon "card_giftcard" at bounding box center [871, 282] width 19 height 19
click at [160, 310] on bookings-row "20:15 ago. 23 4 [PERSON_NAME] MENÚ A LA CARTA CONFIRMADA 13 cancel 20:15 ago. 2…" at bounding box center [665, 223] width 1330 height 857
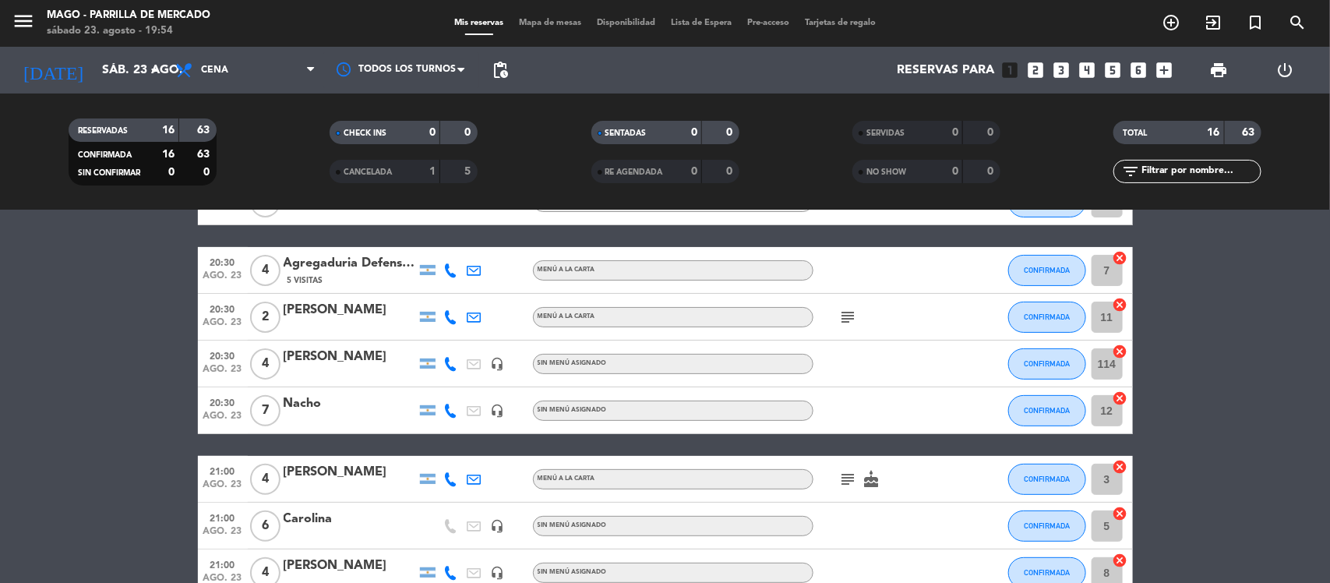
scroll to position [49, 0]
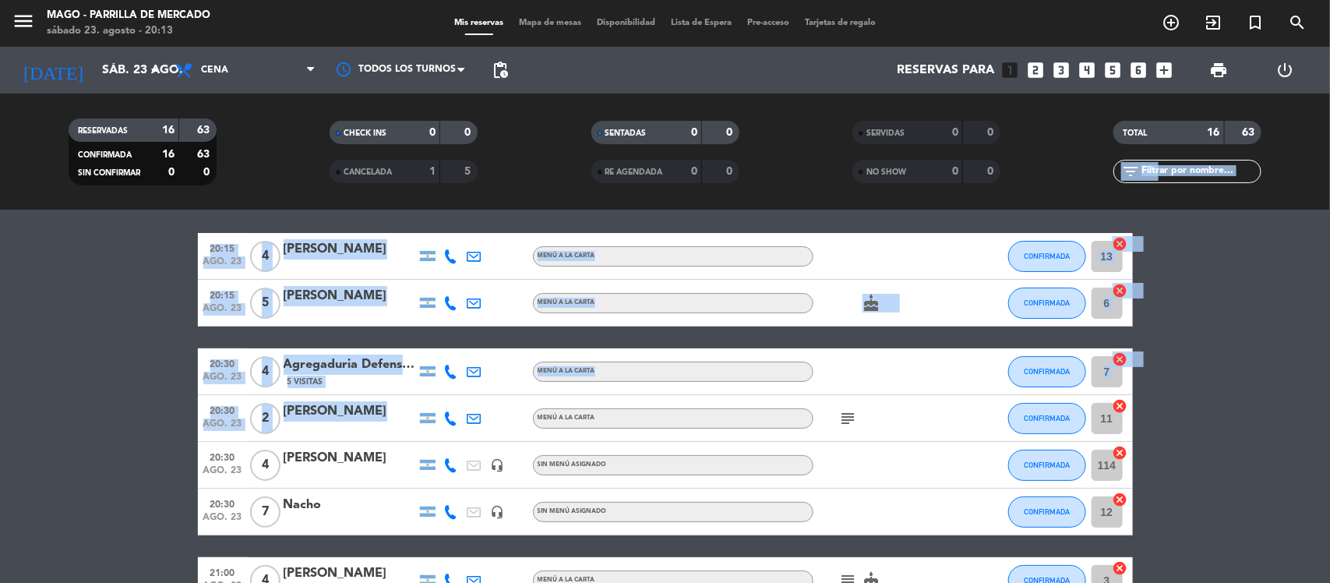
drag, startPoint x: 393, startPoint y: 438, endPoint x: 1329, endPoint y: 150, distance: 978.9
click at [1329, 181] on ng-component "menu [PERSON_NAME] [PERSON_NAME] sábado 23. agosto - 20:13 Mis reservas Mapa de…" at bounding box center [665, 291] width 1330 height 583
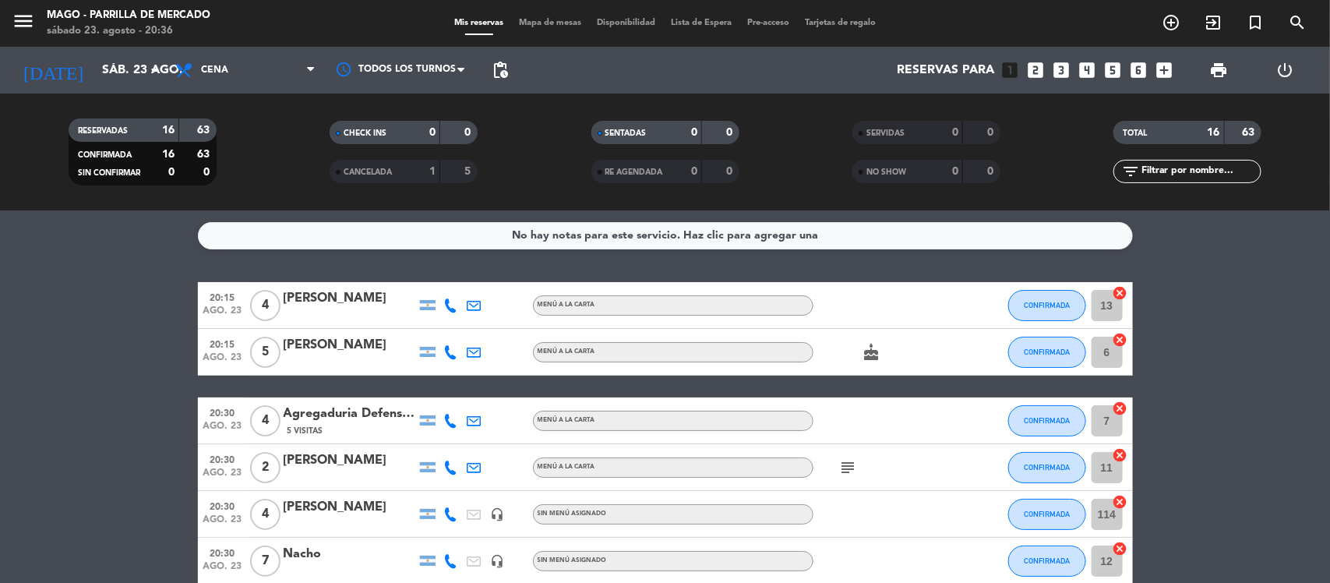
click at [495, 68] on span "pending_actions" at bounding box center [500, 70] width 19 height 19
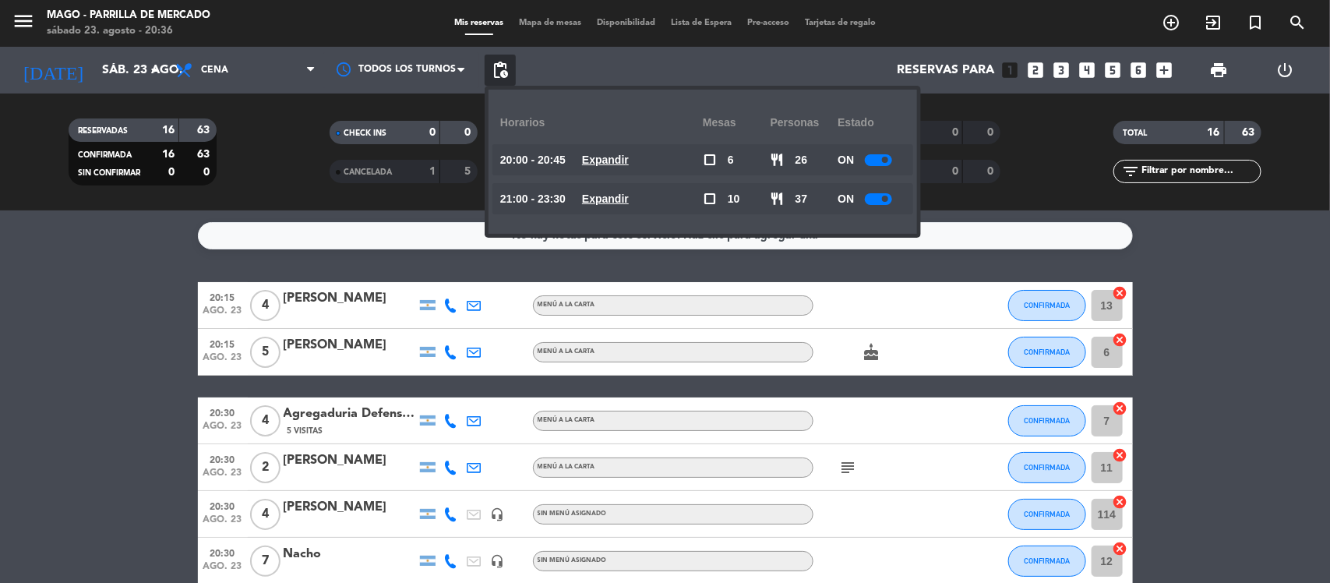
click at [884, 161] on span at bounding box center [885, 160] width 6 height 6
click at [881, 200] on div at bounding box center [878, 199] width 27 height 12
click at [881, 196] on div at bounding box center [878, 199] width 27 height 12
click at [502, 72] on span "pending_actions" at bounding box center [500, 70] width 19 height 19
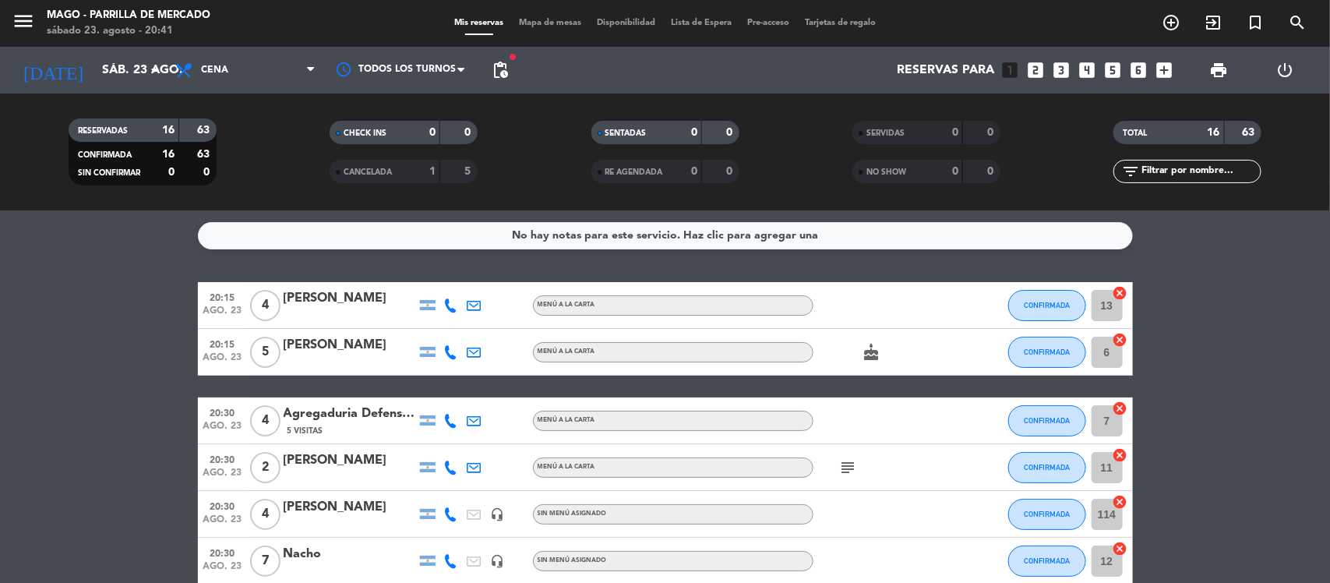
click at [504, 75] on span "pending_actions" at bounding box center [500, 70] width 19 height 19
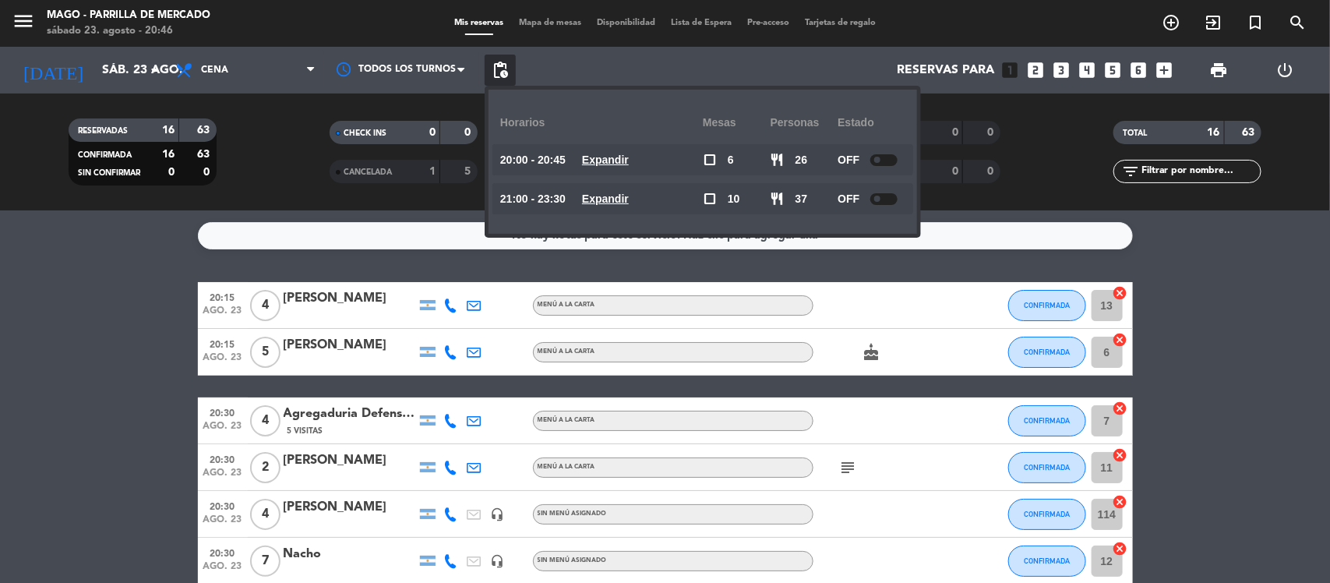
click at [504, 75] on span "pending_actions" at bounding box center [500, 70] width 19 height 19
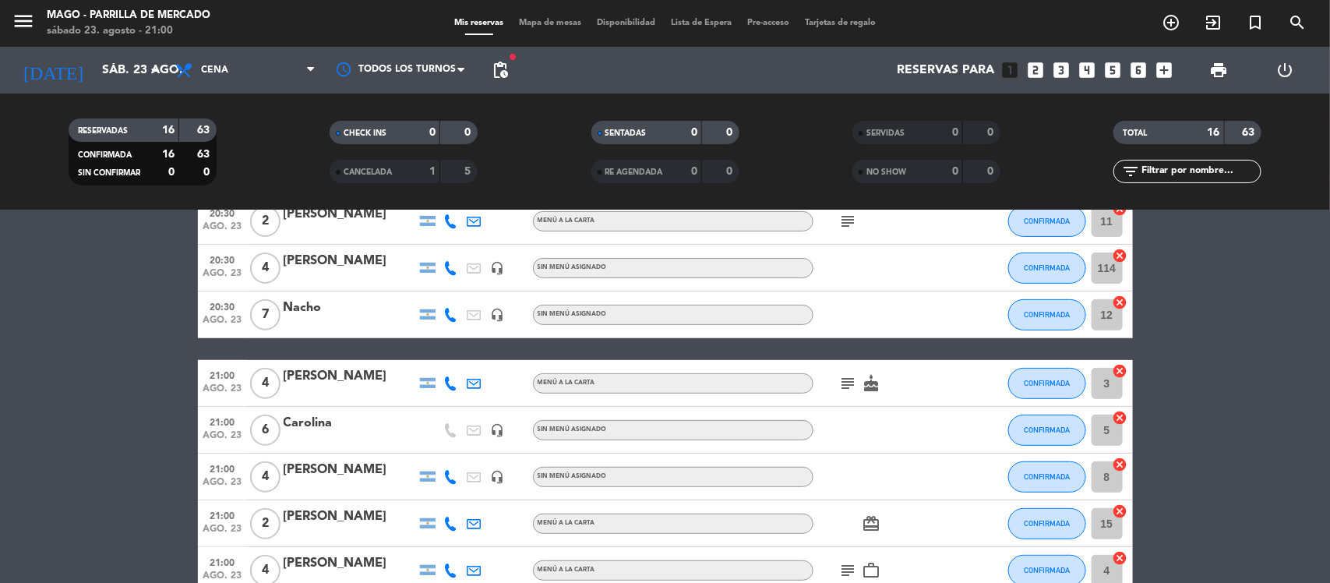
scroll to position [244, 0]
